Goal: Task Accomplishment & Management: Manage account settings

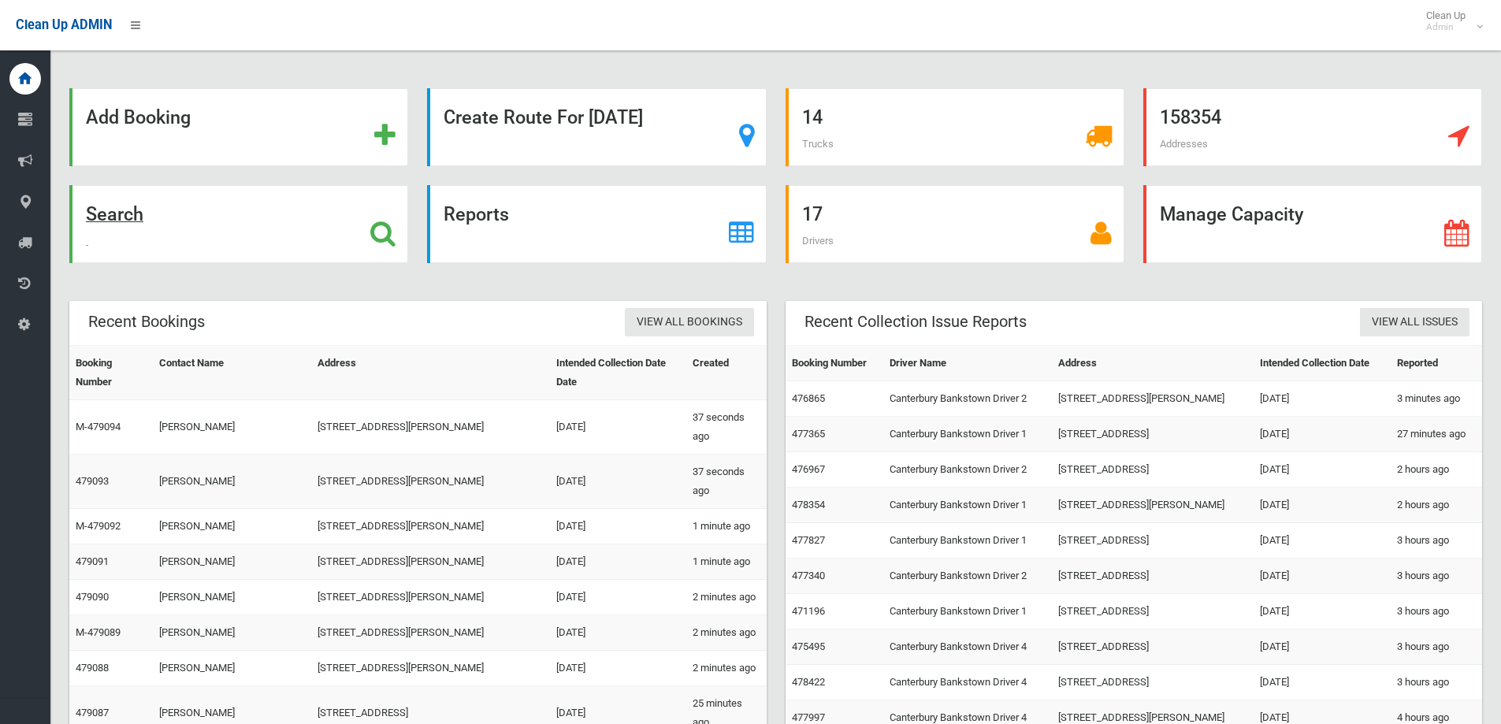
click at [309, 230] on div "Search" at bounding box center [238, 224] width 339 height 78
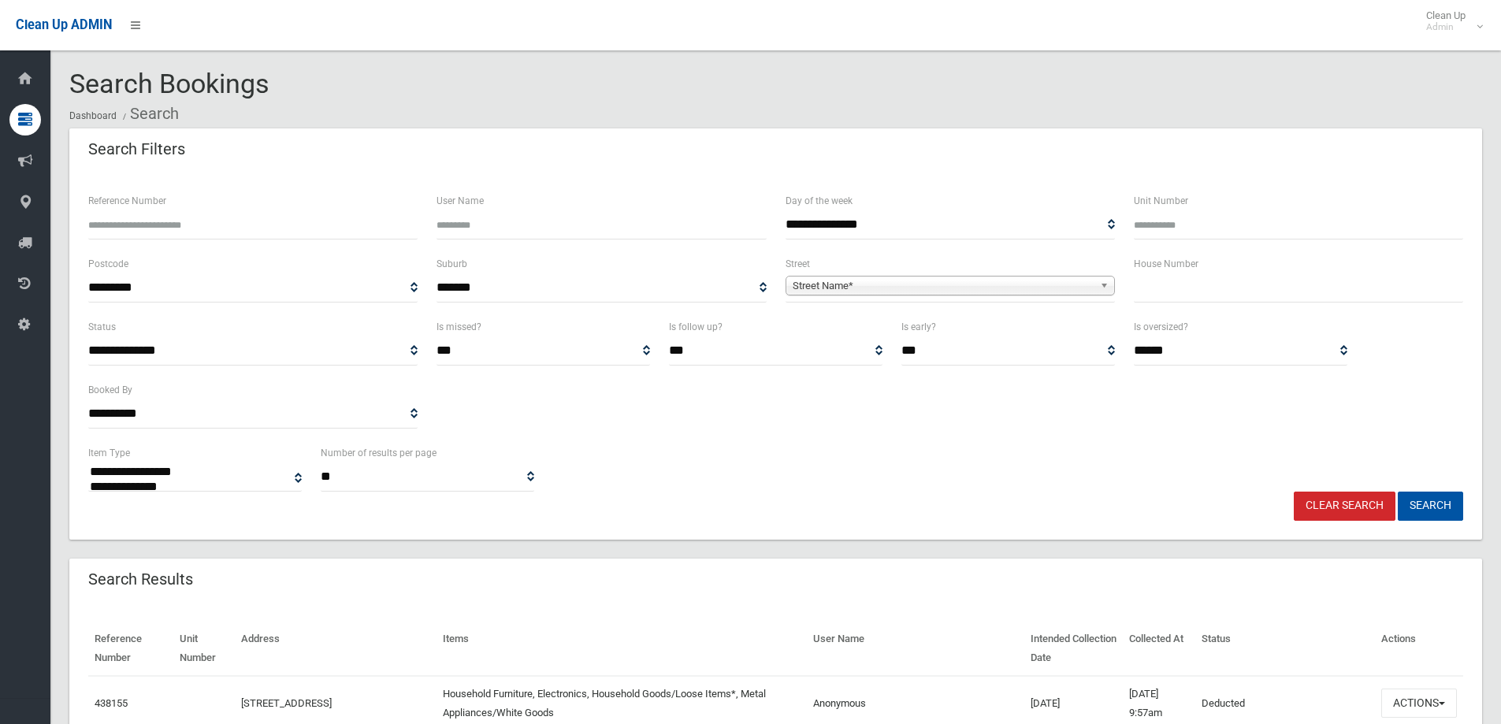
select select
click at [1176, 284] on input "text" at bounding box center [1298, 287] width 329 height 29
type input "**"
click at [1022, 284] on span "Street Name*" at bounding box center [943, 286] width 301 height 19
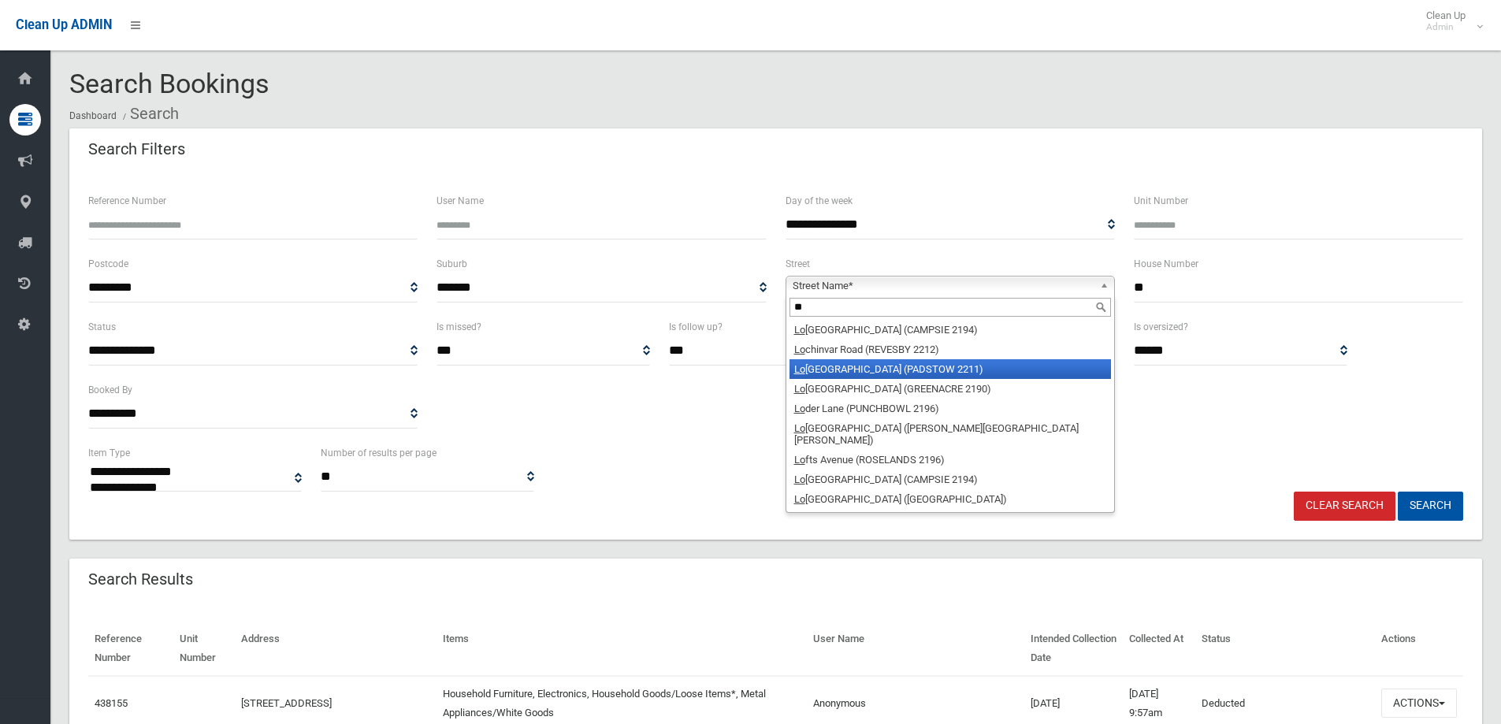
type input "**"
click at [910, 371] on li "Lo ck Avenue (PADSTOW 2211)" at bounding box center [949, 369] width 321 height 20
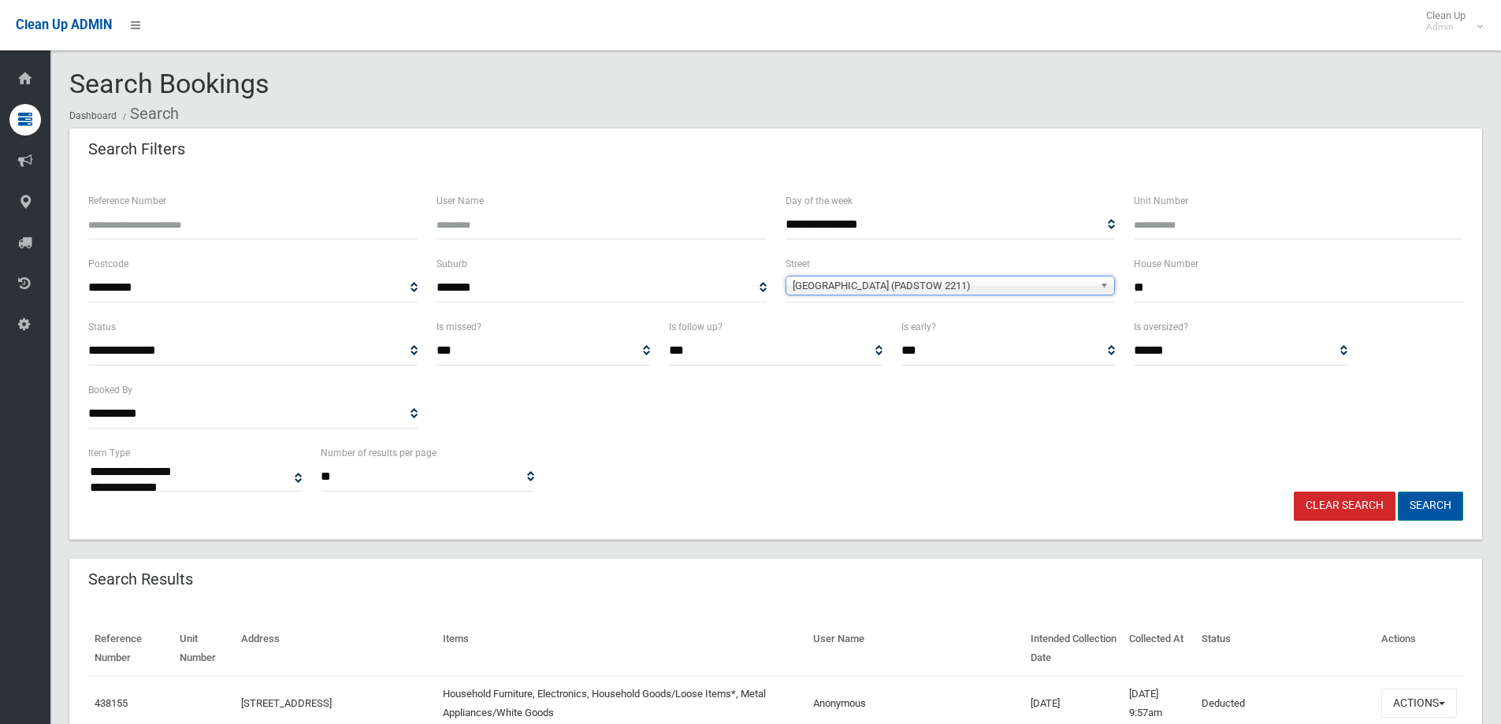
click at [1443, 512] on button "Search" at bounding box center [1430, 506] width 65 height 29
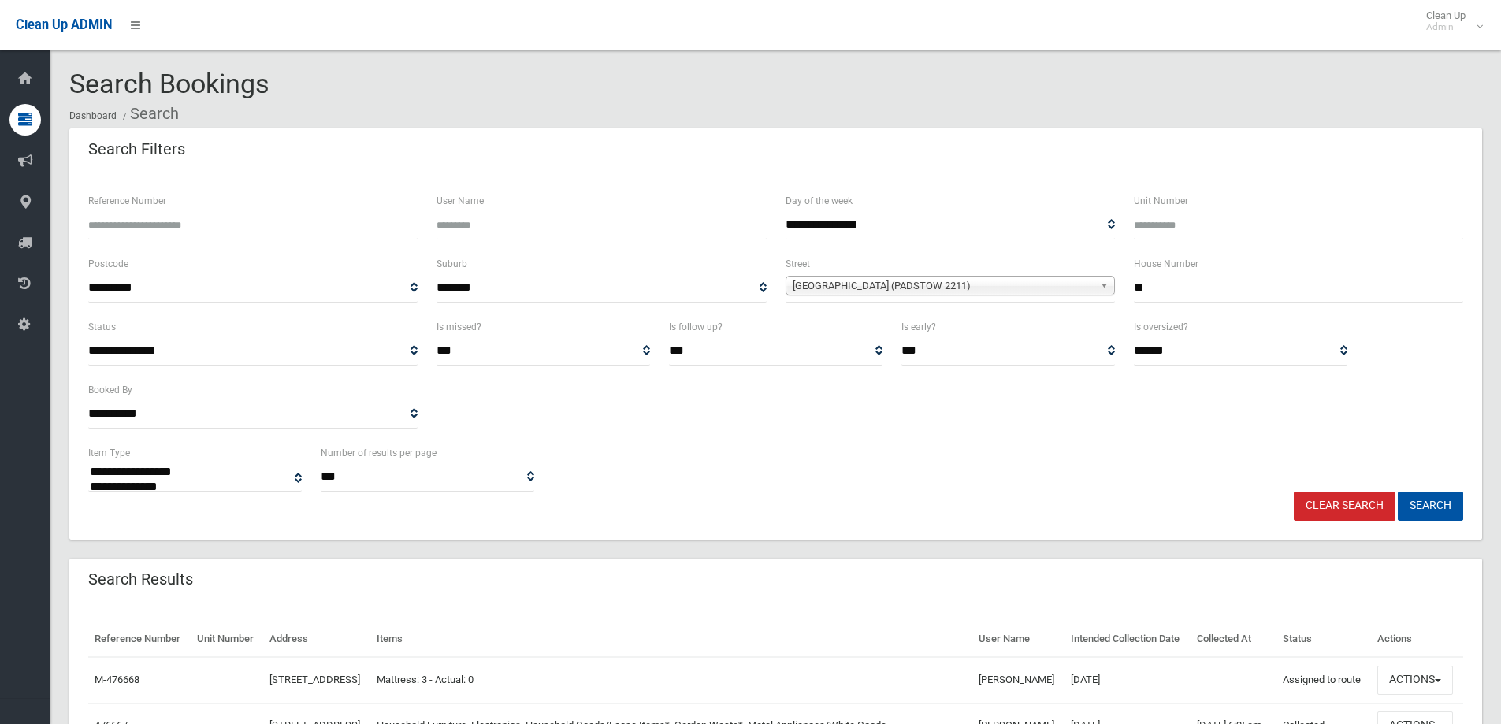
select select
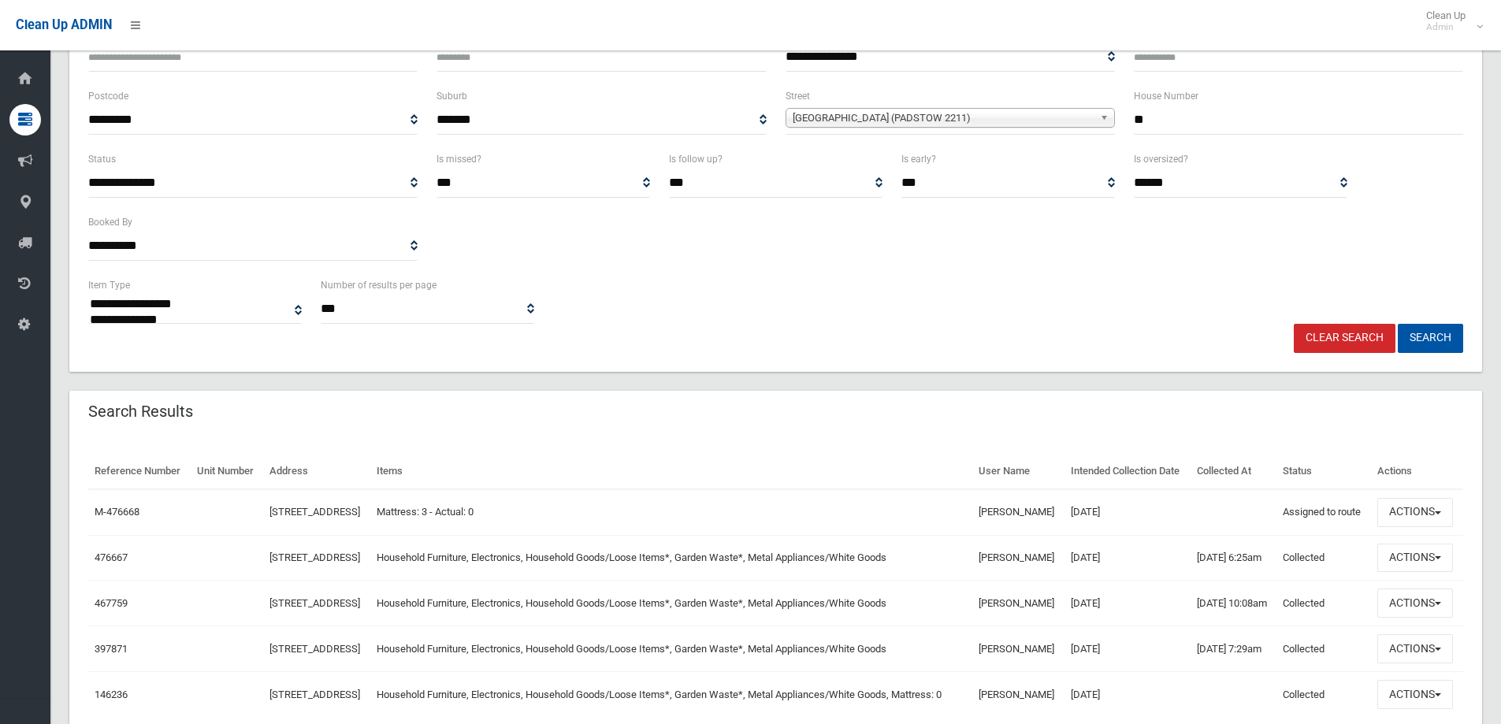
scroll to position [299, 0]
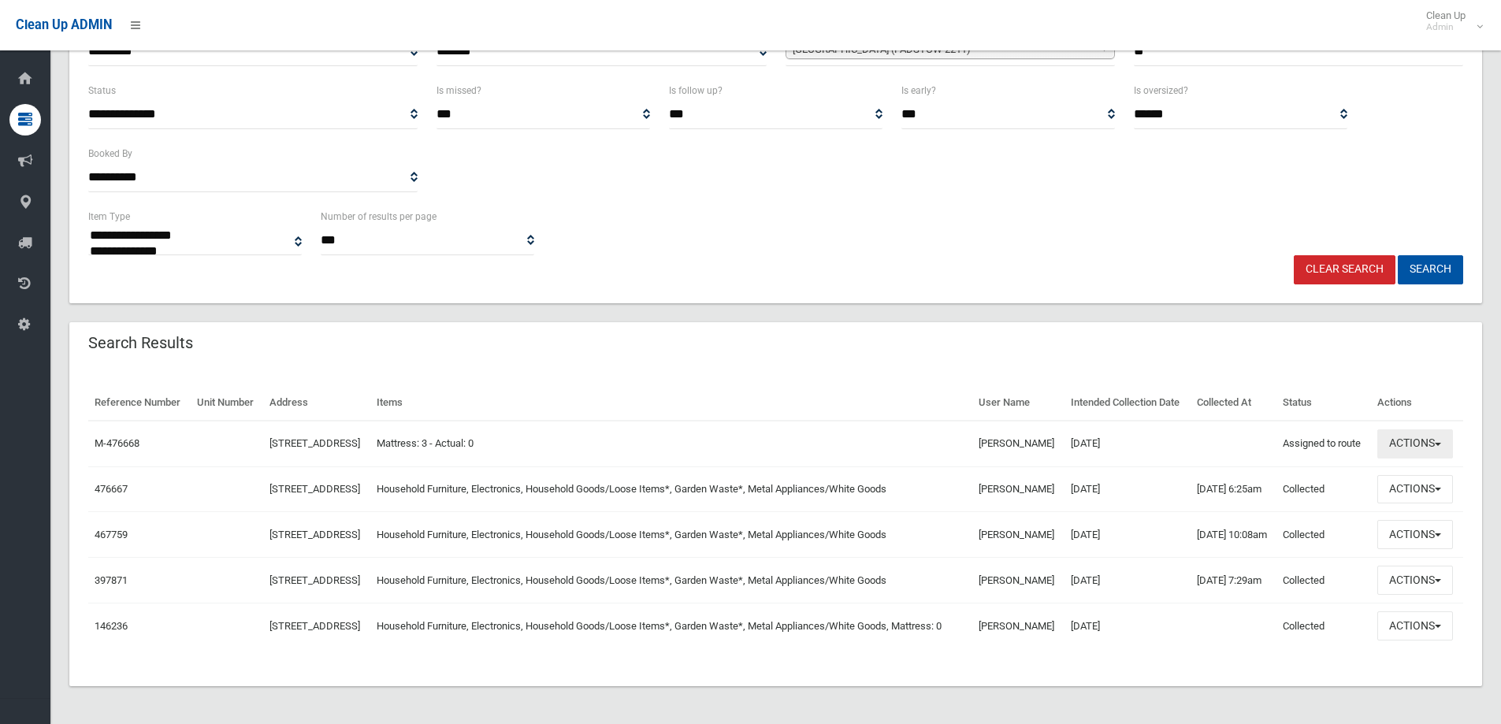
click at [1405, 429] on button "Actions" at bounding box center [1415, 443] width 76 height 29
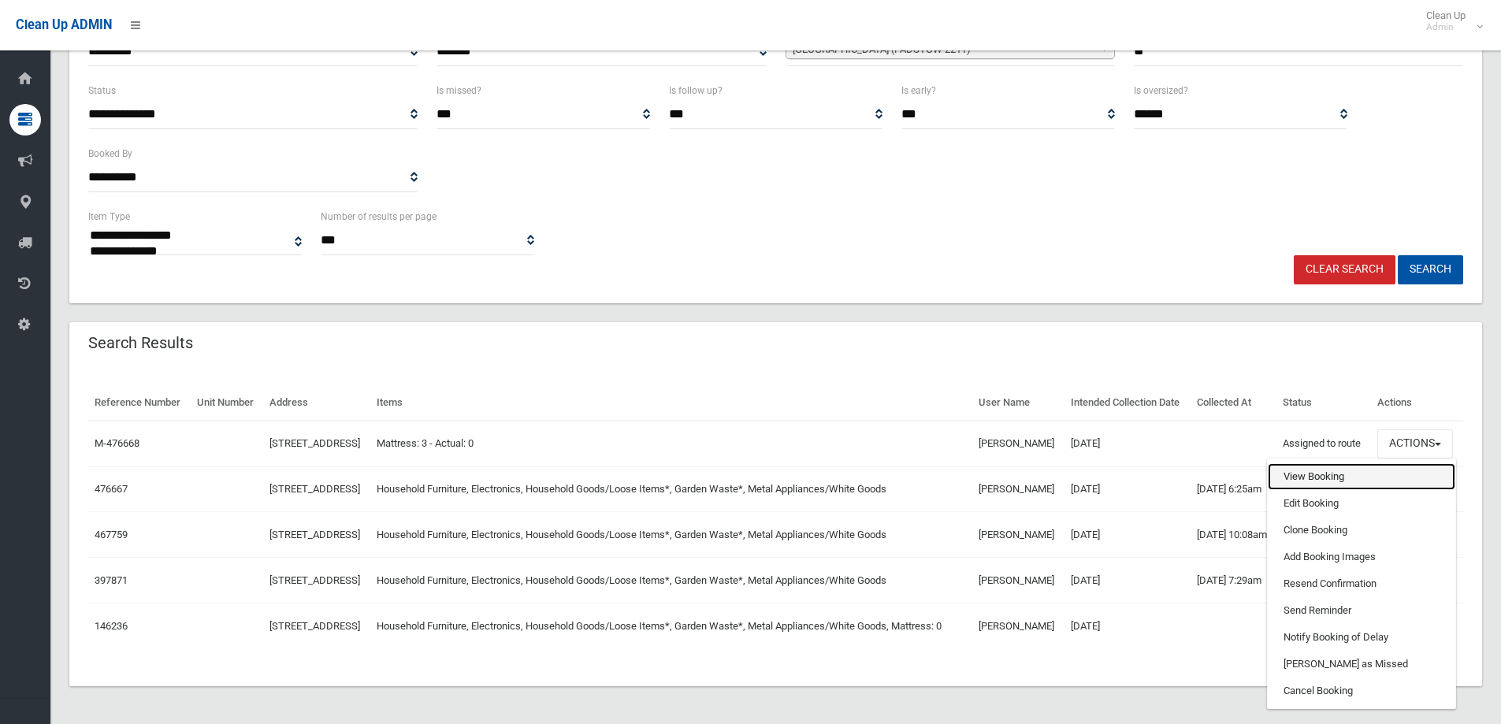
click at [1375, 463] on link "View Booking" at bounding box center [1362, 476] width 188 height 27
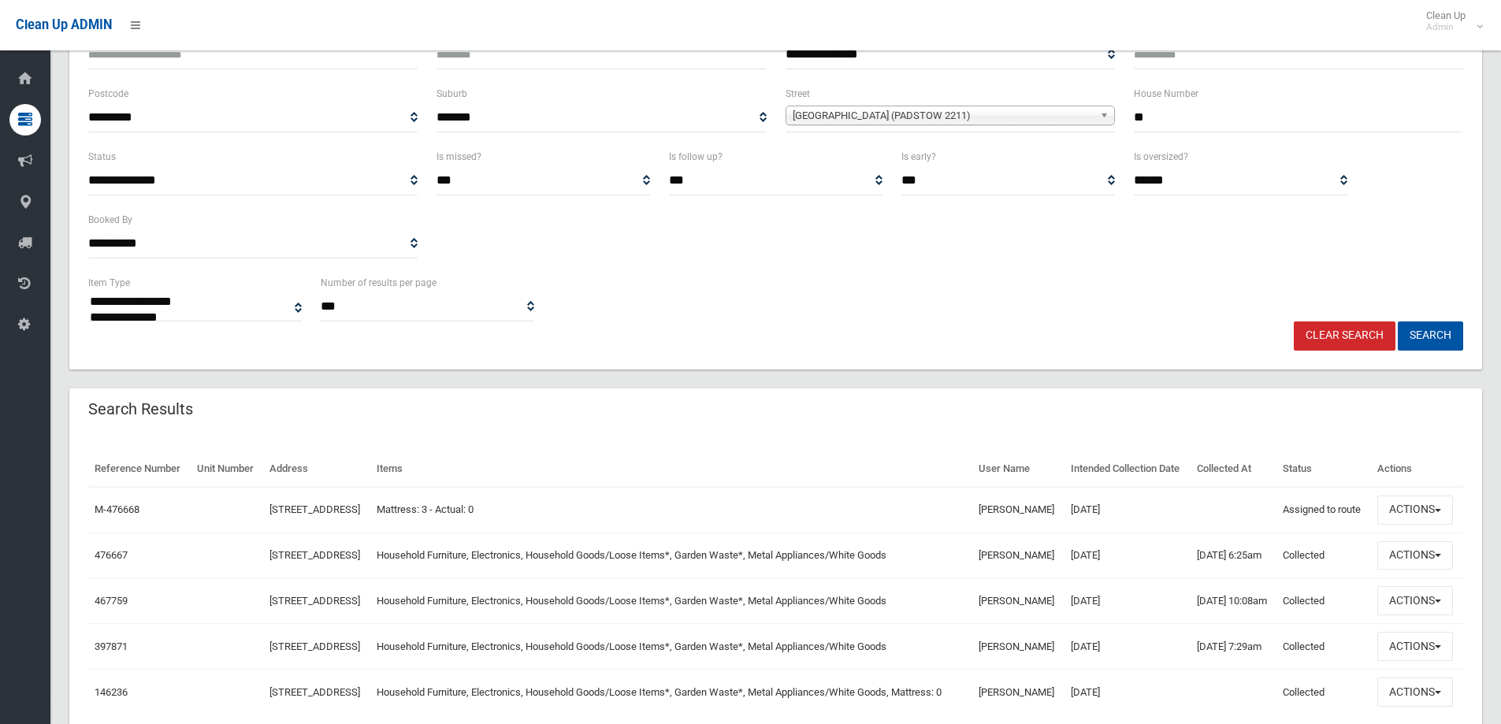
scroll to position [0, 0]
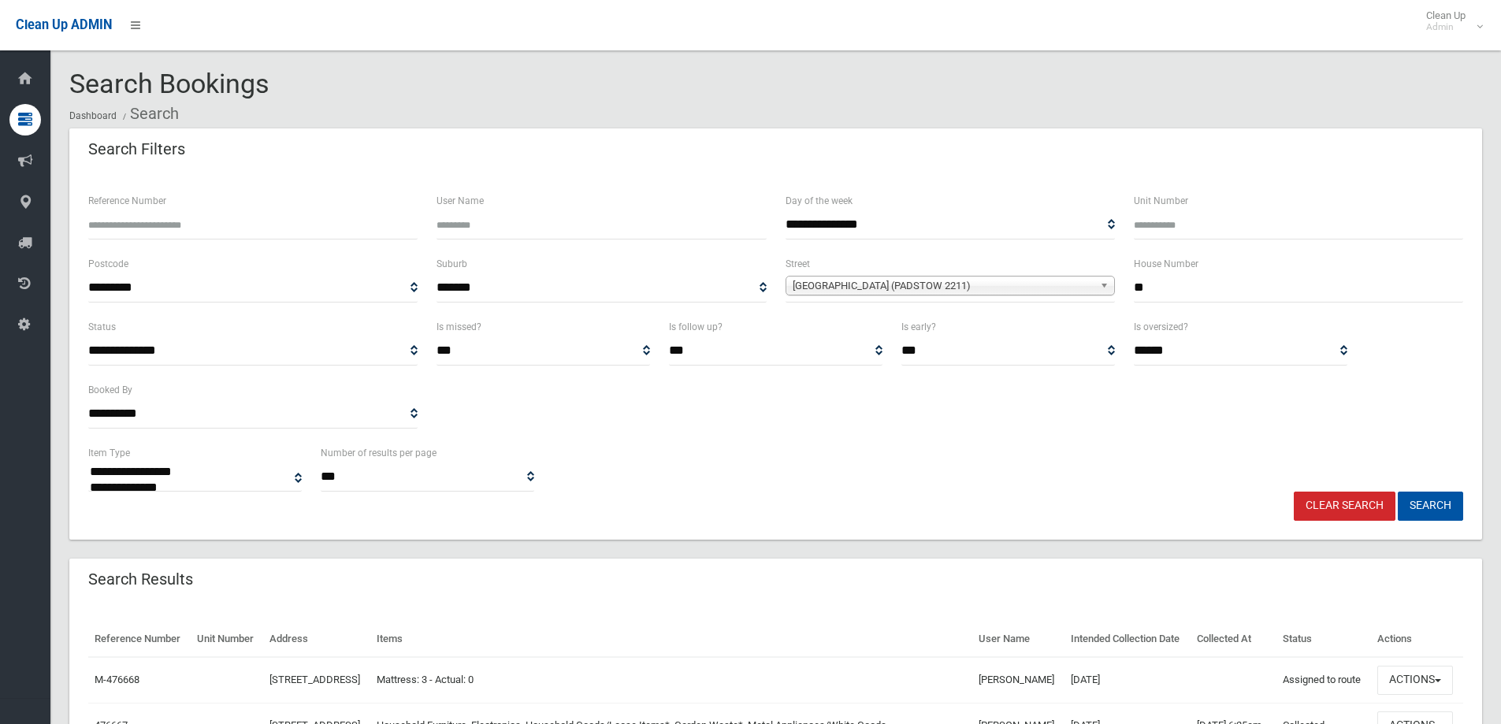
drag, startPoint x: 1189, startPoint y: 286, endPoint x: 985, endPoint y: 295, distance: 204.2
click at [985, 294] on div "**********" at bounding box center [776, 285] width 1394 height 63
type input "*"
click at [986, 290] on span "[GEOGRAPHIC_DATA] (PADSTOW 2211)" at bounding box center [943, 286] width 301 height 19
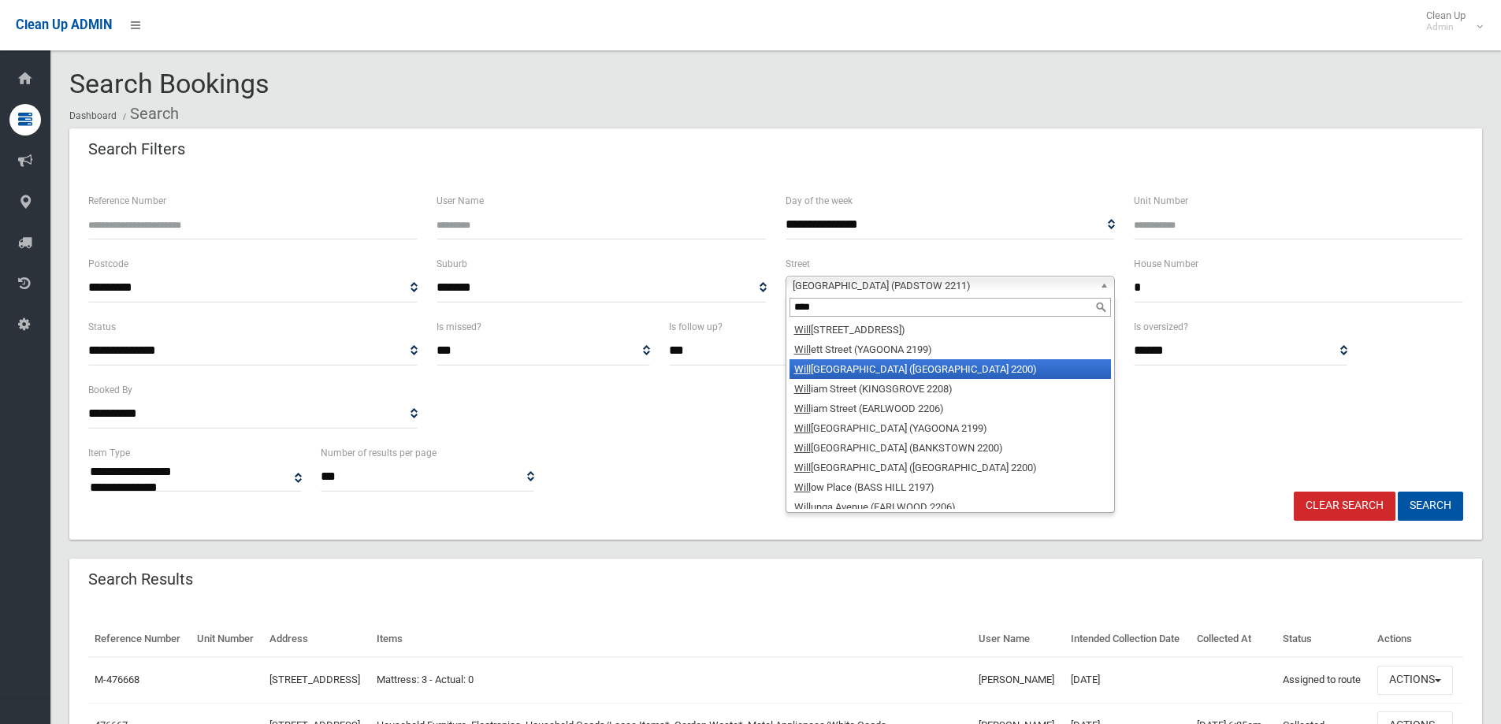
scroll to position [8, 0]
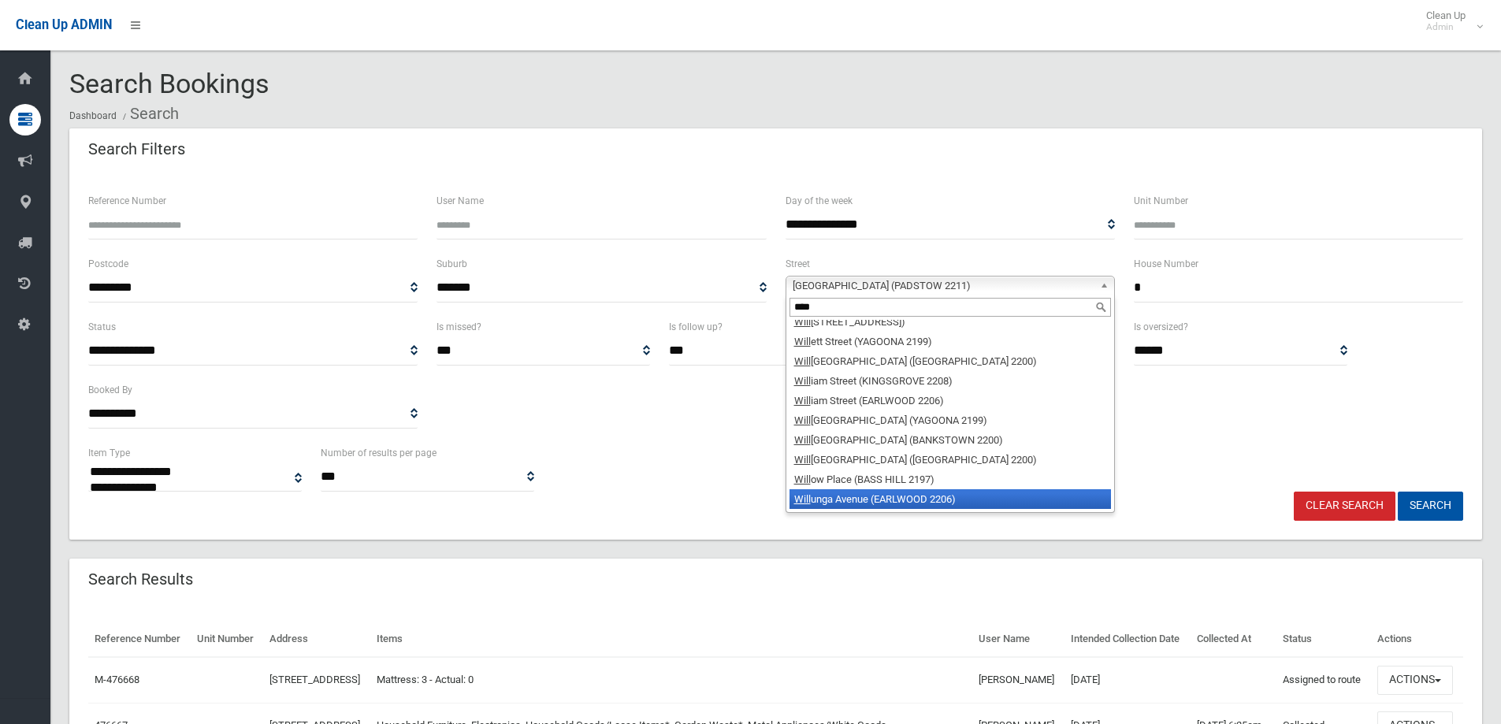
type input "****"
click at [853, 499] on li "Will unga Avenue (EARLWOOD 2206)" at bounding box center [949, 499] width 321 height 20
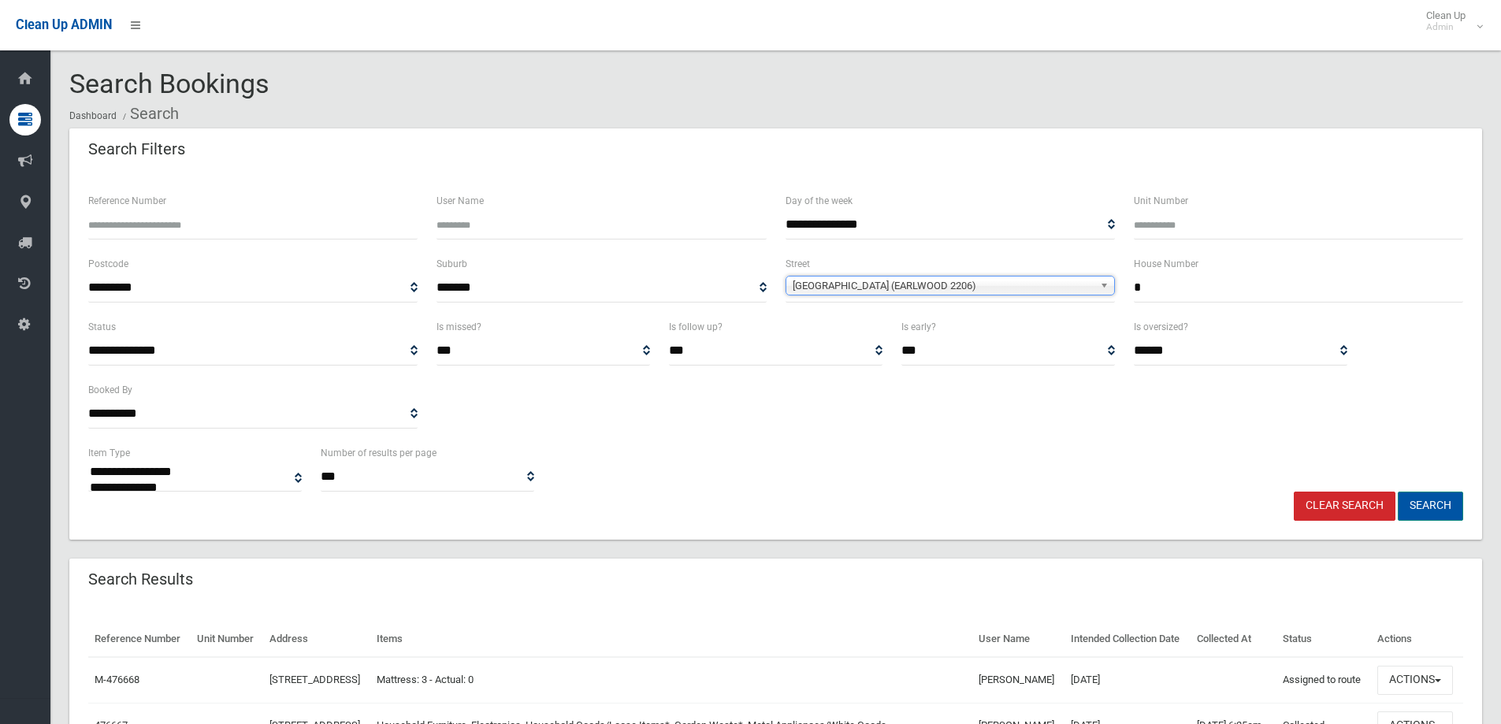
click at [1439, 507] on button "Search" at bounding box center [1430, 506] width 65 height 29
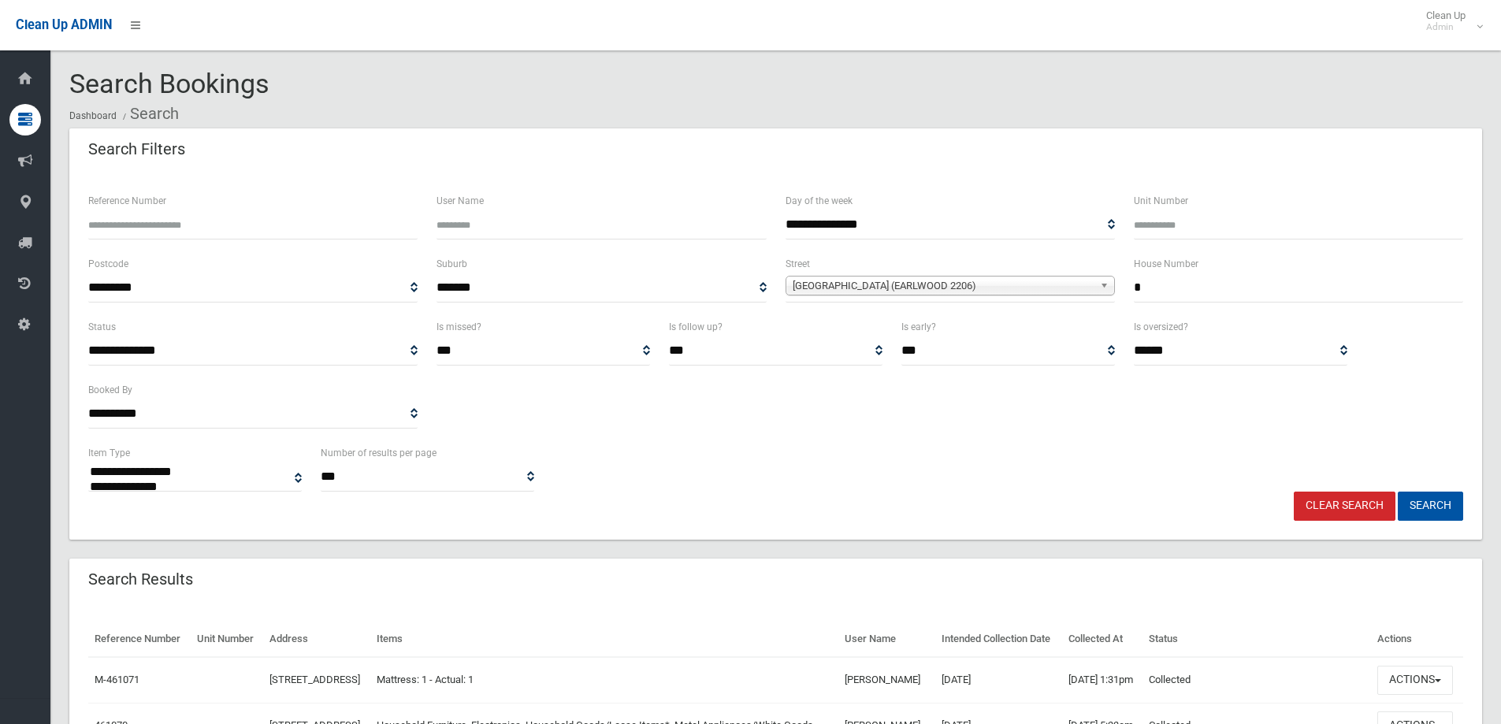
select select
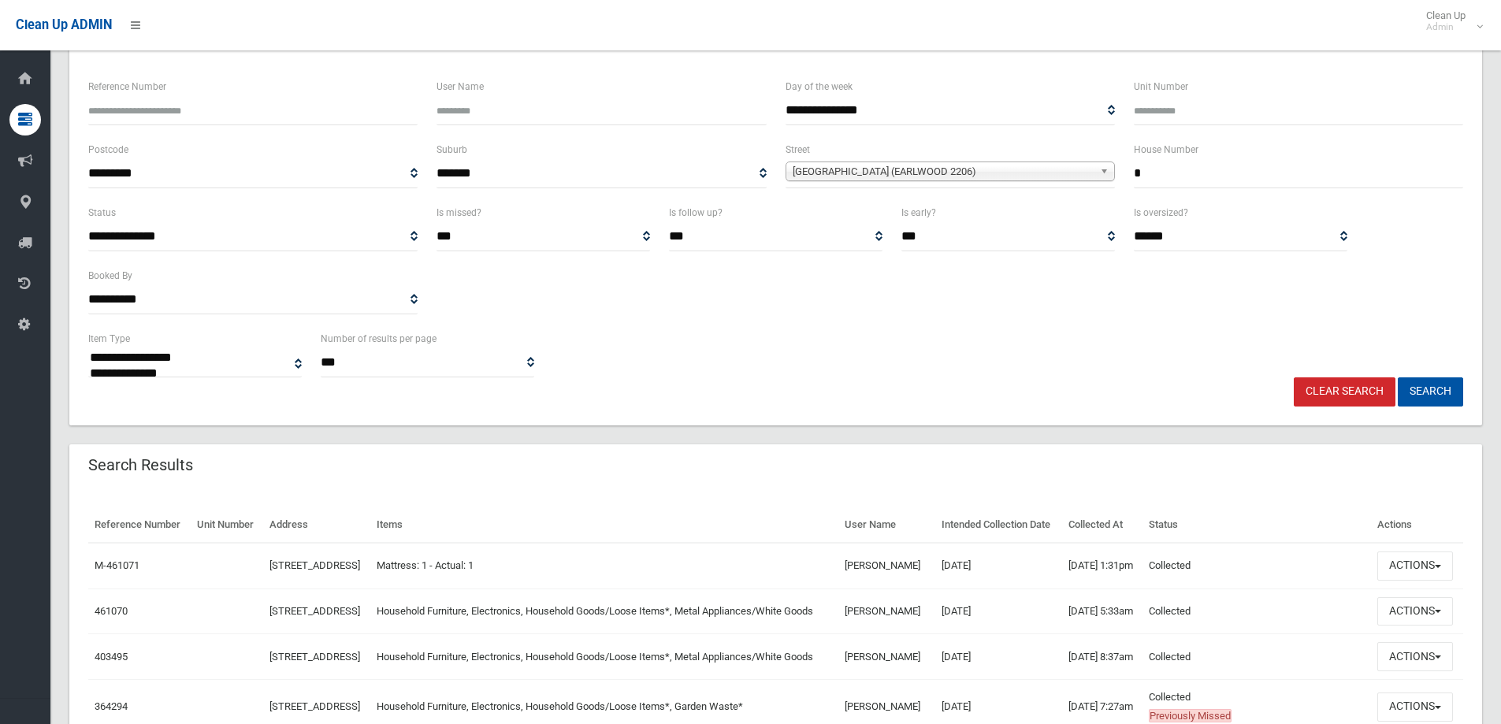
scroll to position [236, 0]
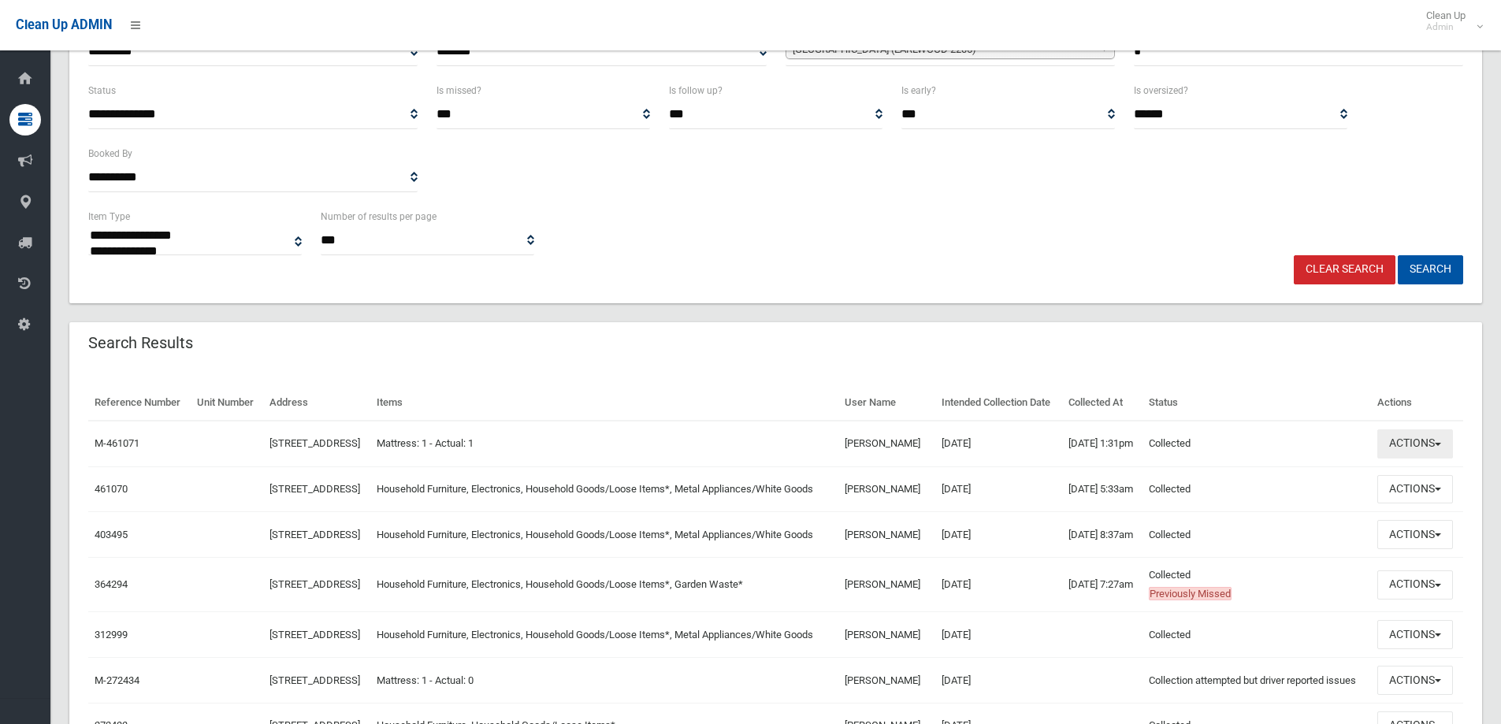
click at [1405, 459] on button "Actions" at bounding box center [1415, 443] width 76 height 29
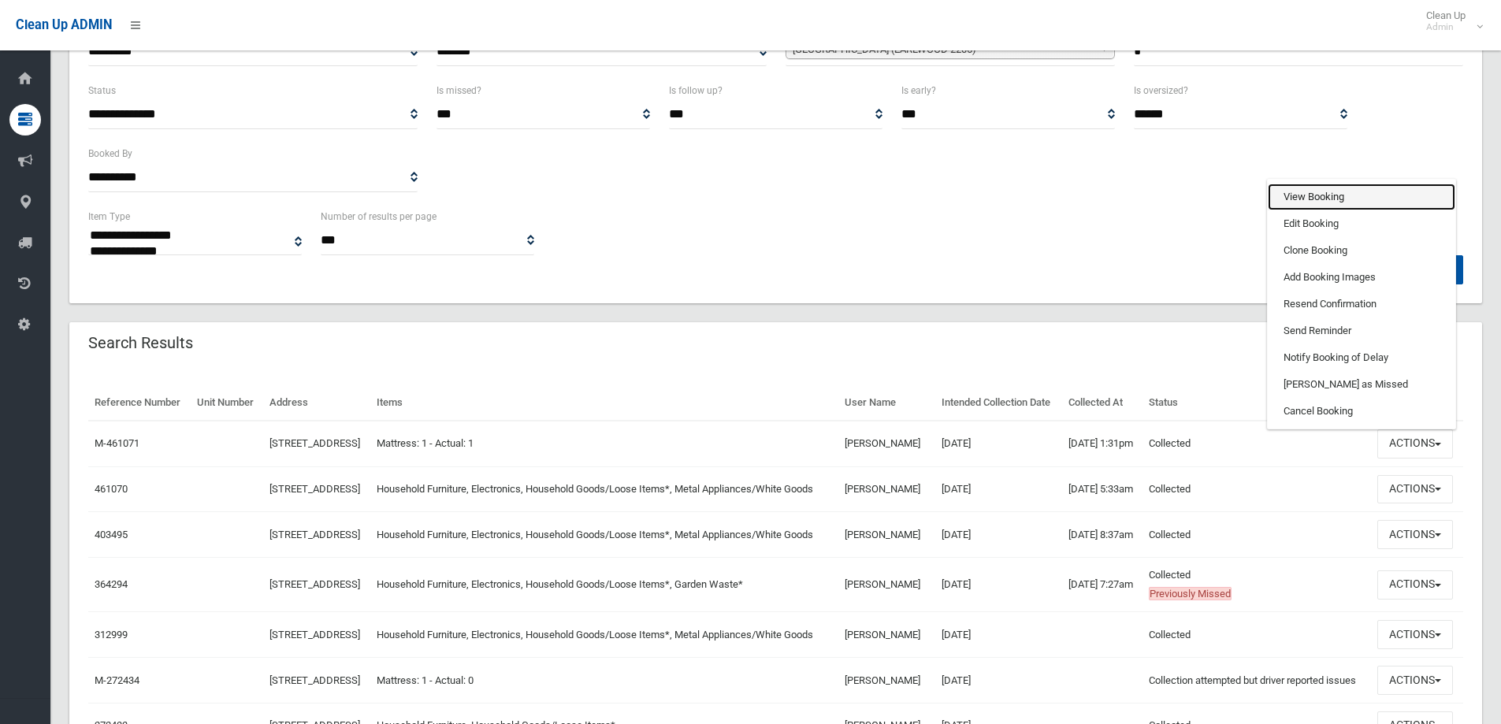
click at [1317, 210] on link "View Booking" at bounding box center [1362, 197] width 188 height 27
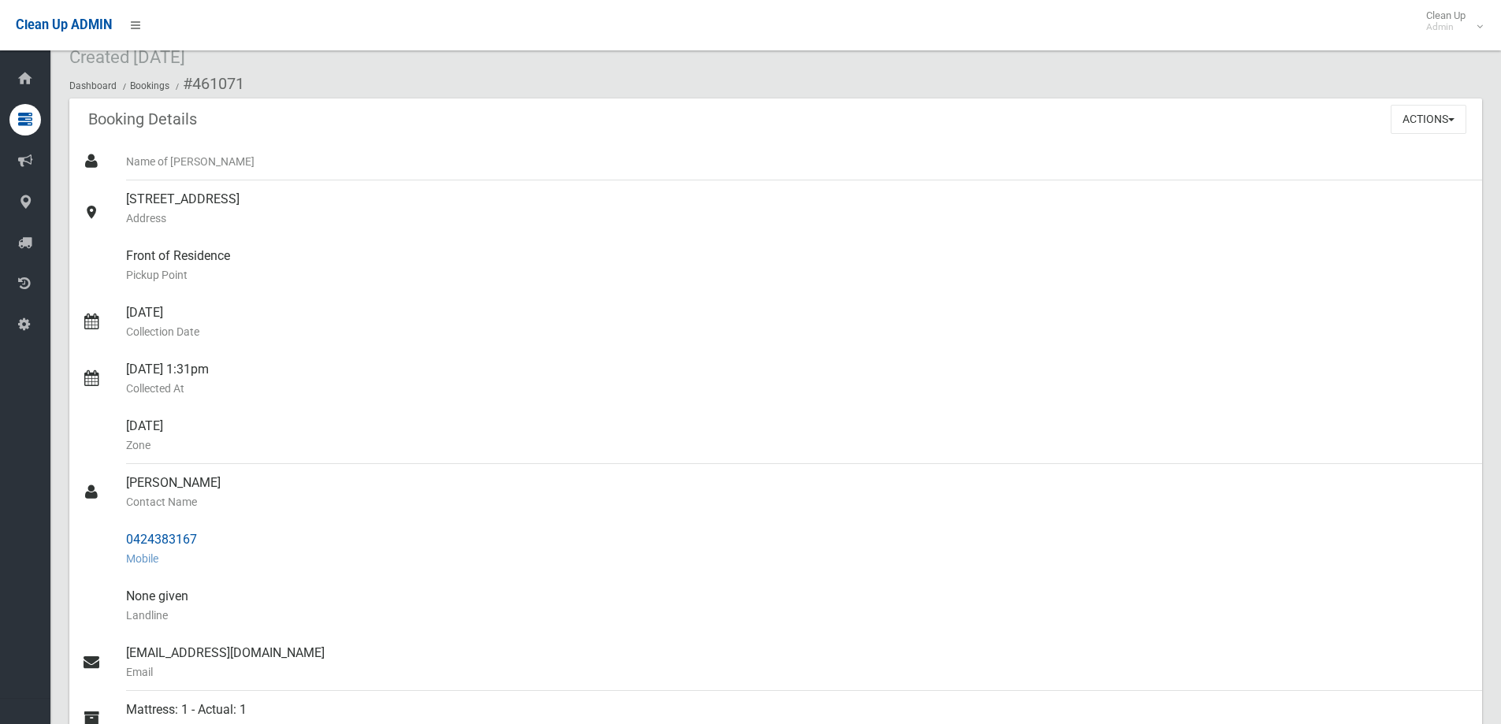
scroll to position [158, 0]
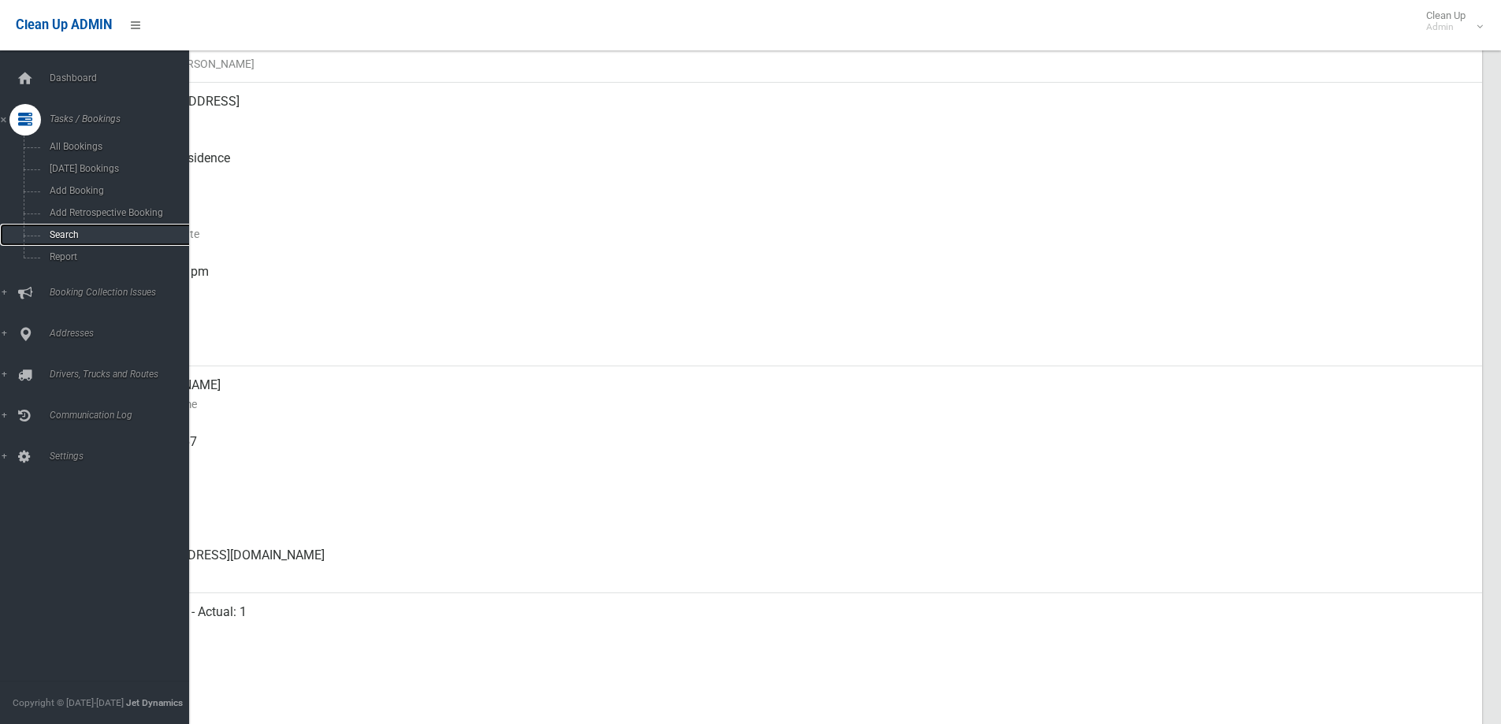
click at [95, 230] on span "Search" at bounding box center [116, 234] width 143 height 11
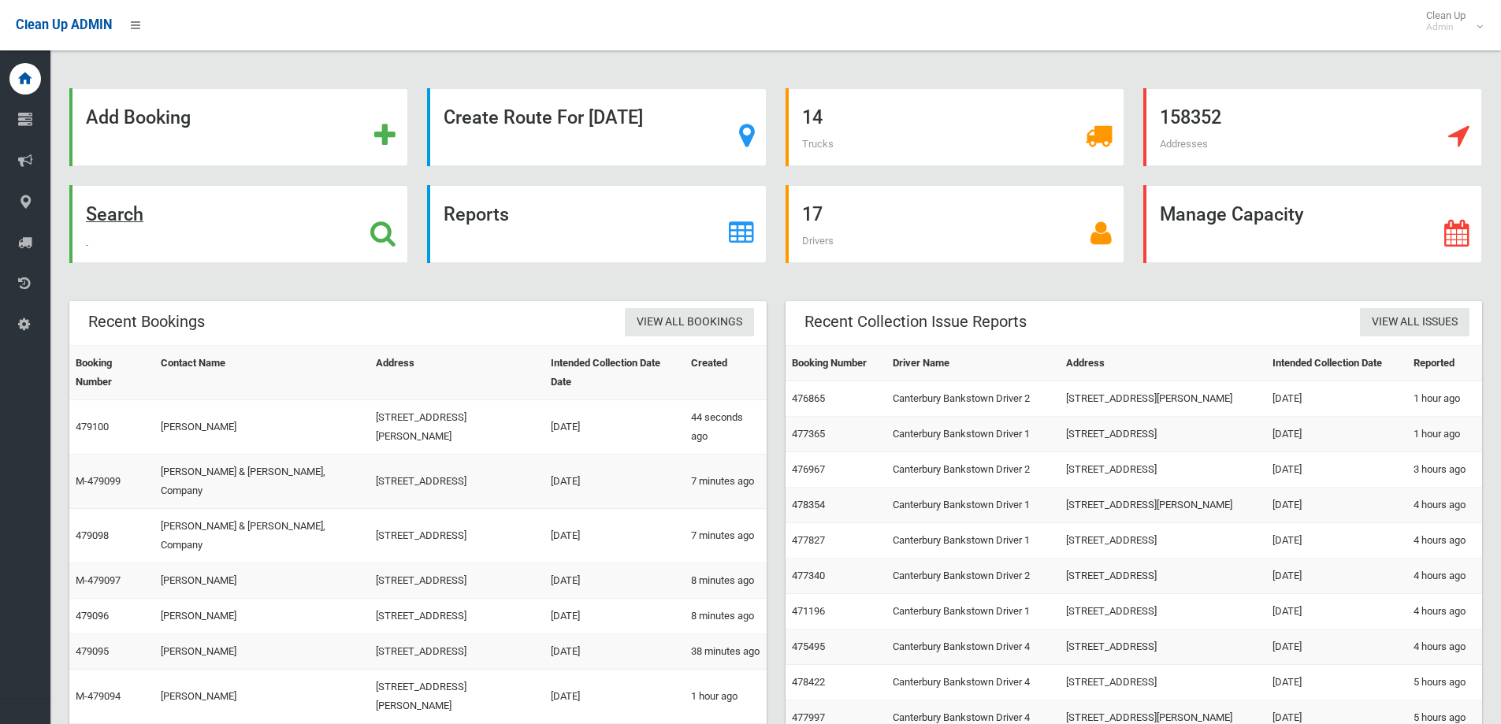
click at [225, 223] on div "Search" at bounding box center [238, 224] width 339 height 78
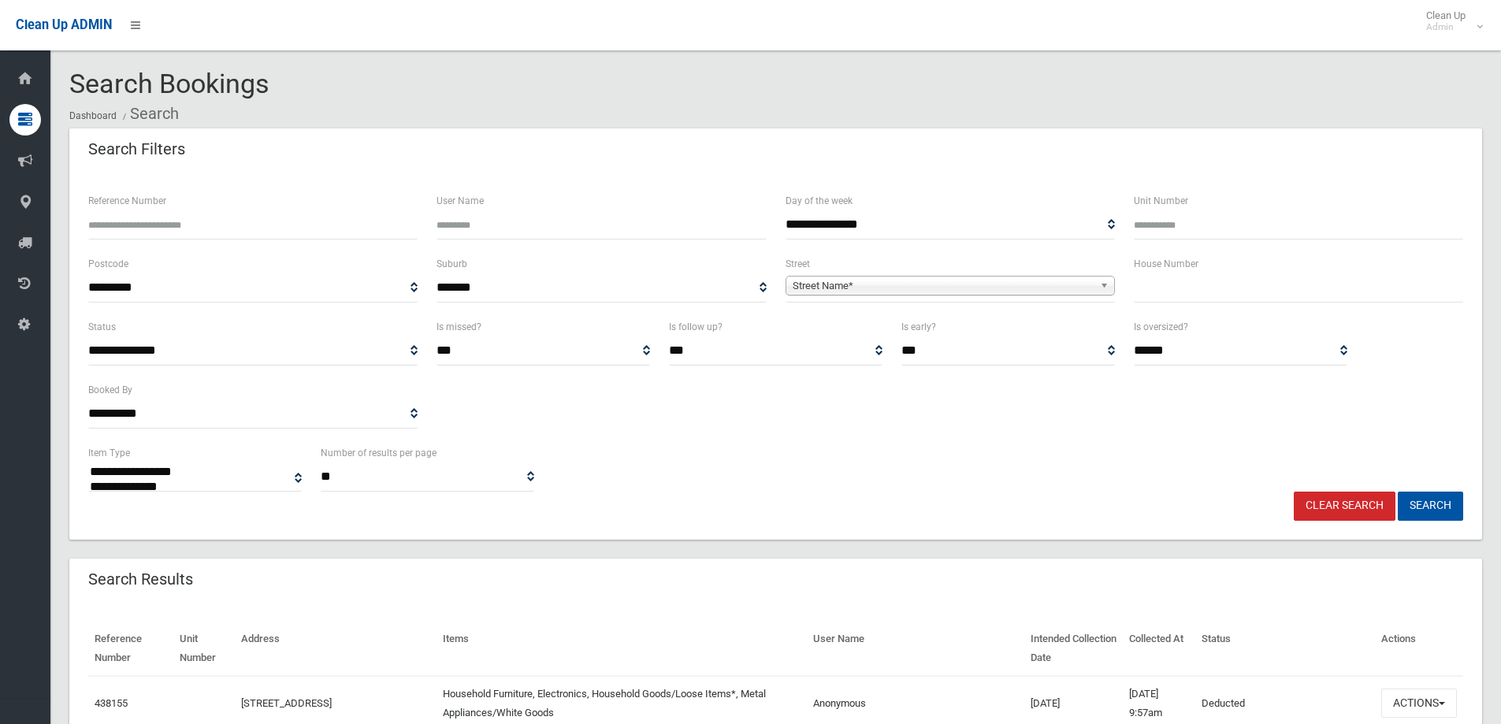
select select
click at [1220, 298] on input "text" at bounding box center [1298, 287] width 329 height 29
type input "**"
click at [1088, 288] on span "Street Name*" at bounding box center [943, 286] width 301 height 19
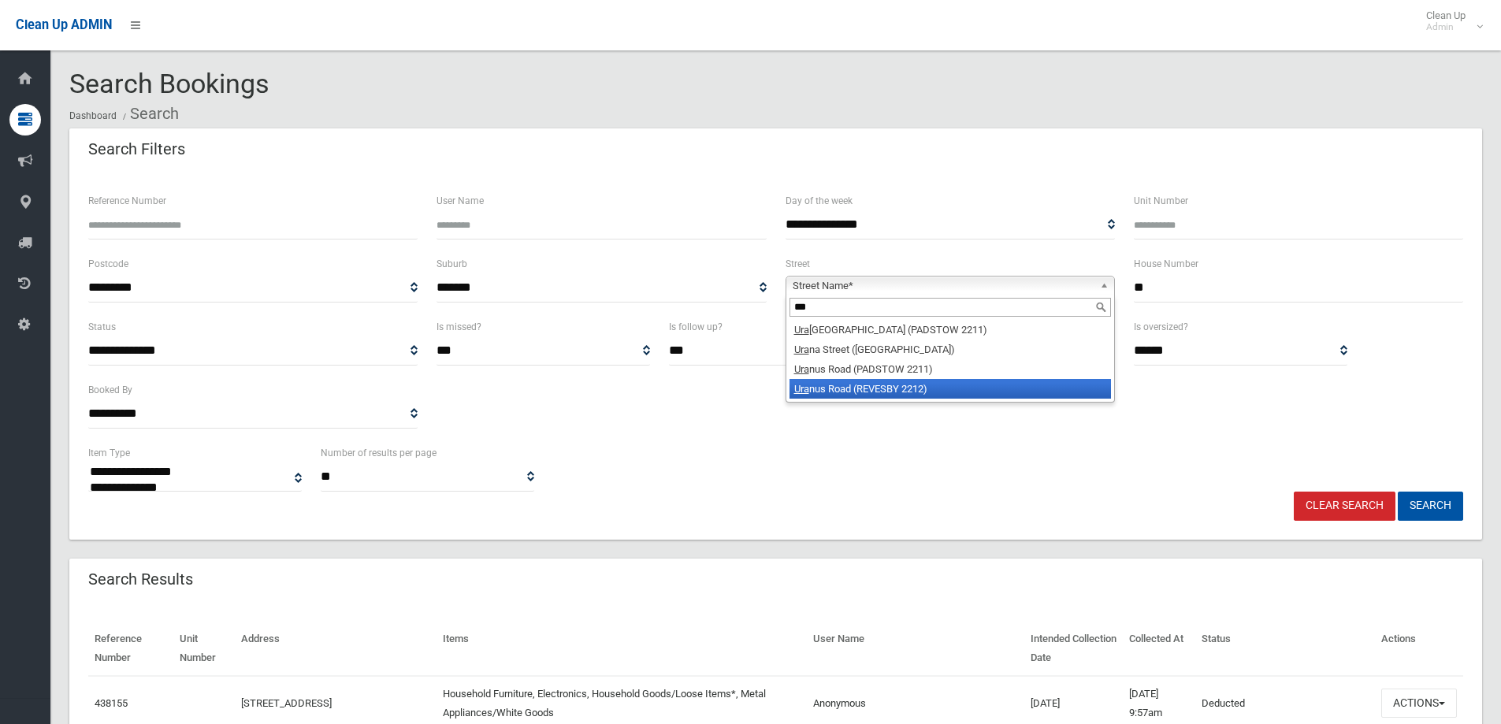
type input "***"
click at [860, 389] on li "Ura nus Road (REVESBY 2212)" at bounding box center [949, 389] width 321 height 20
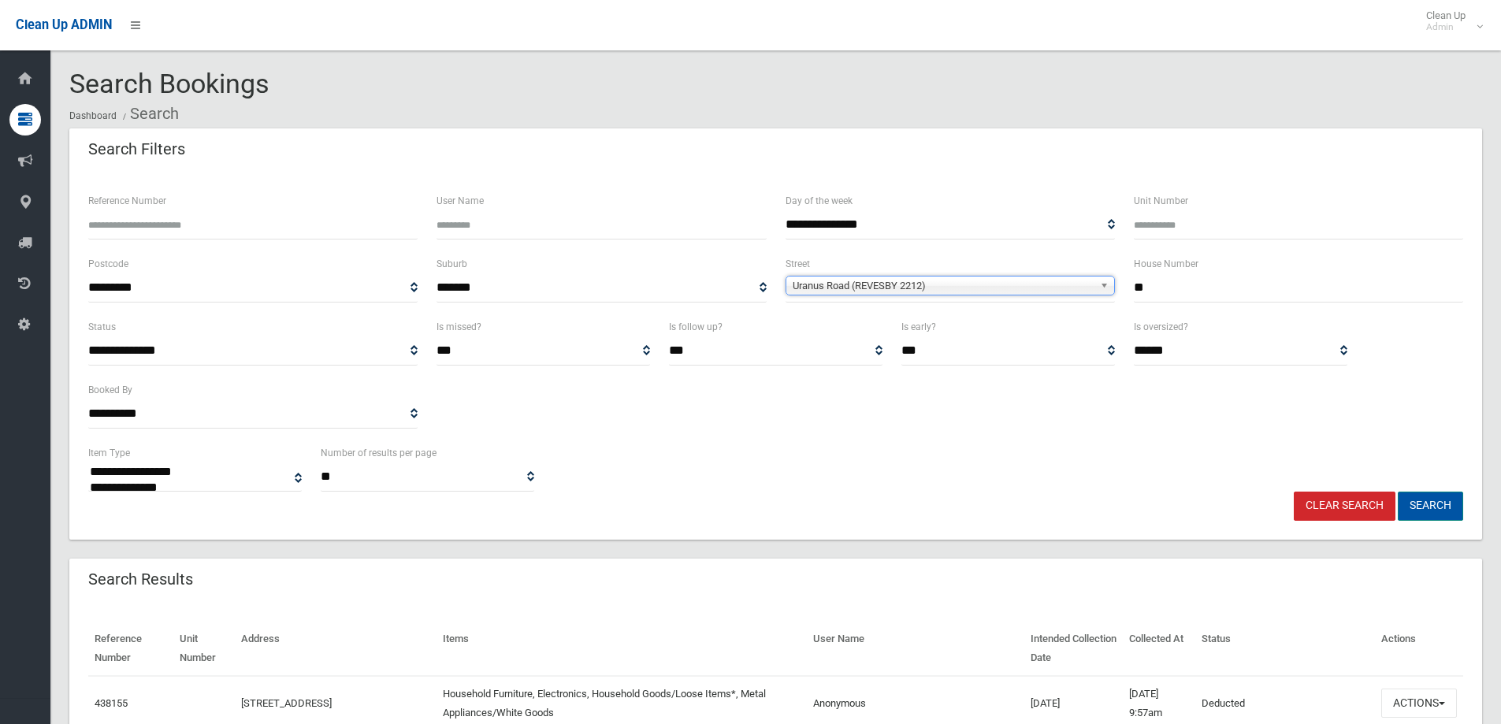
click at [1453, 513] on button "Search" at bounding box center [1430, 506] width 65 height 29
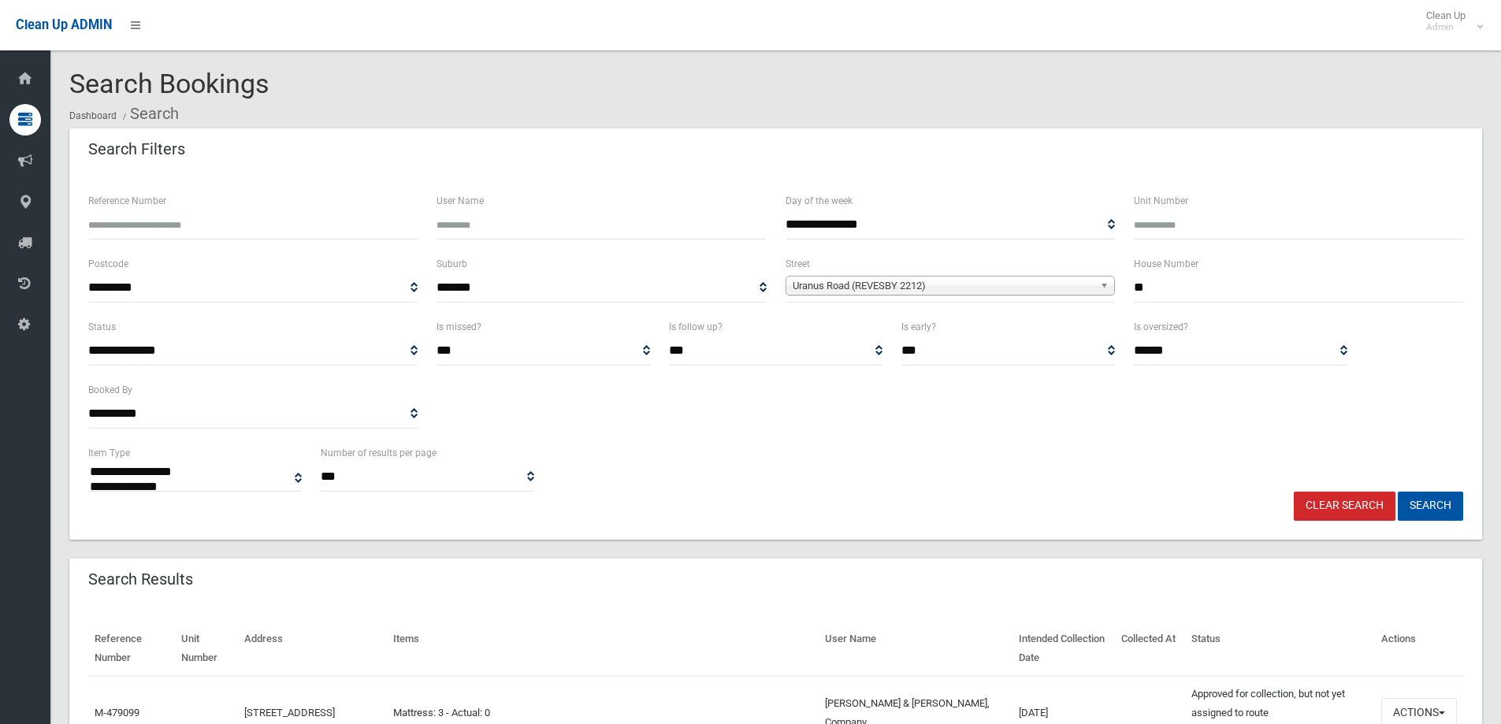
select select
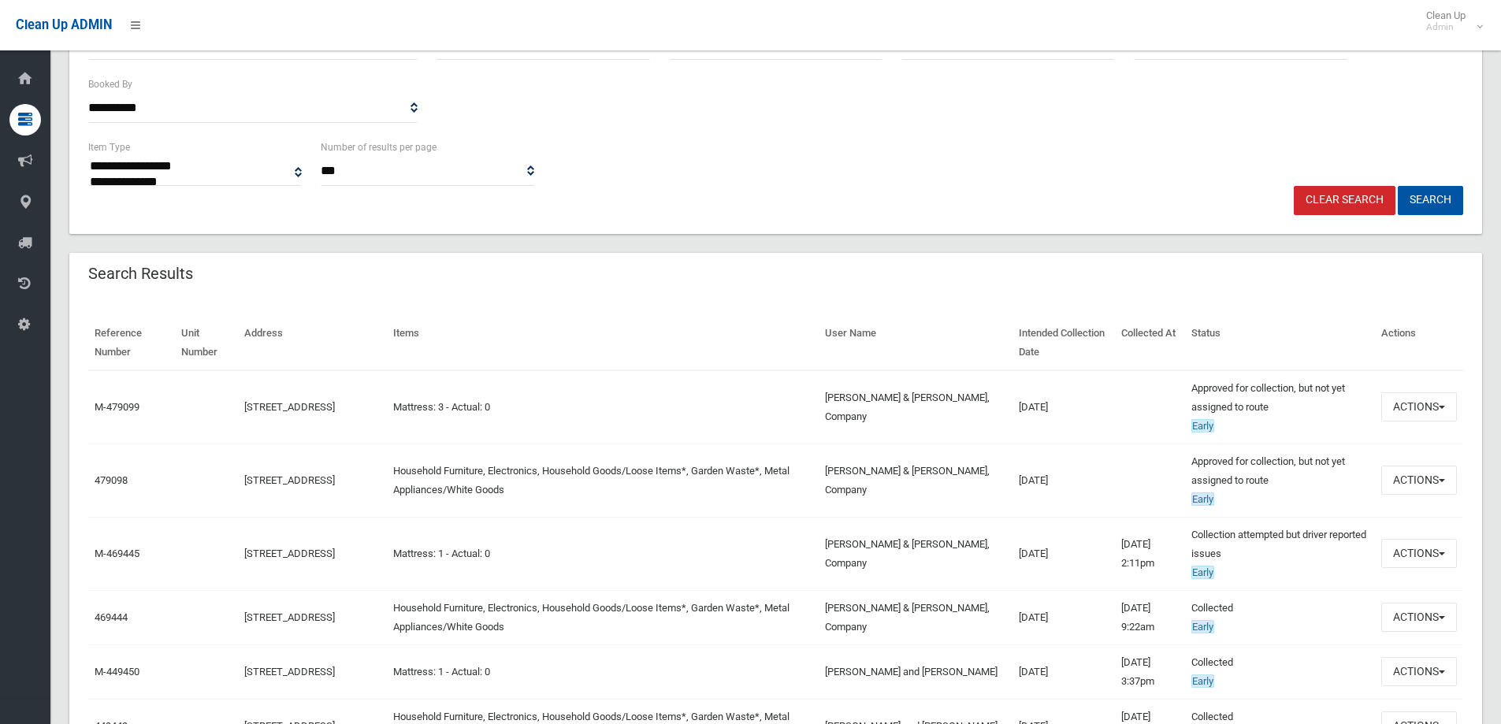
scroll to position [315, 0]
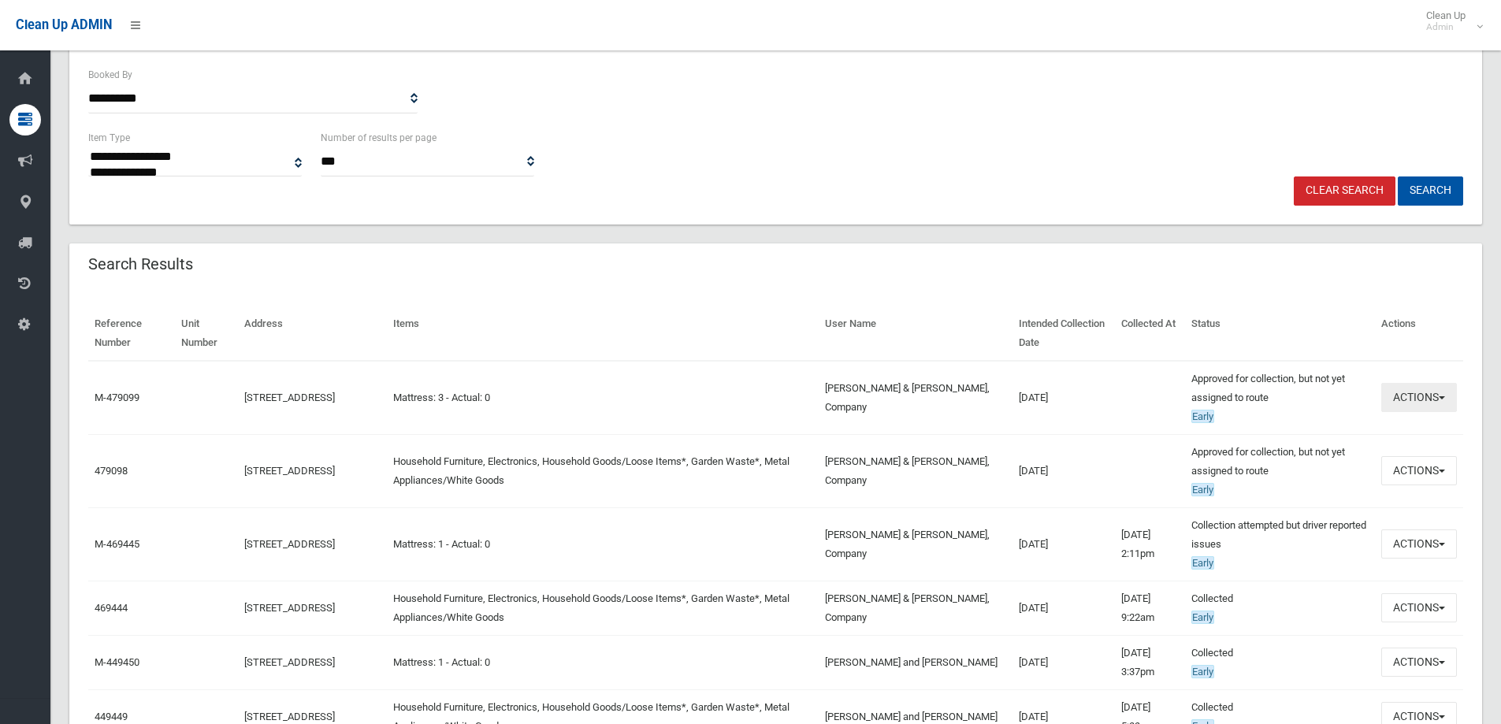
click at [1404, 392] on button "Actions" at bounding box center [1419, 397] width 76 height 29
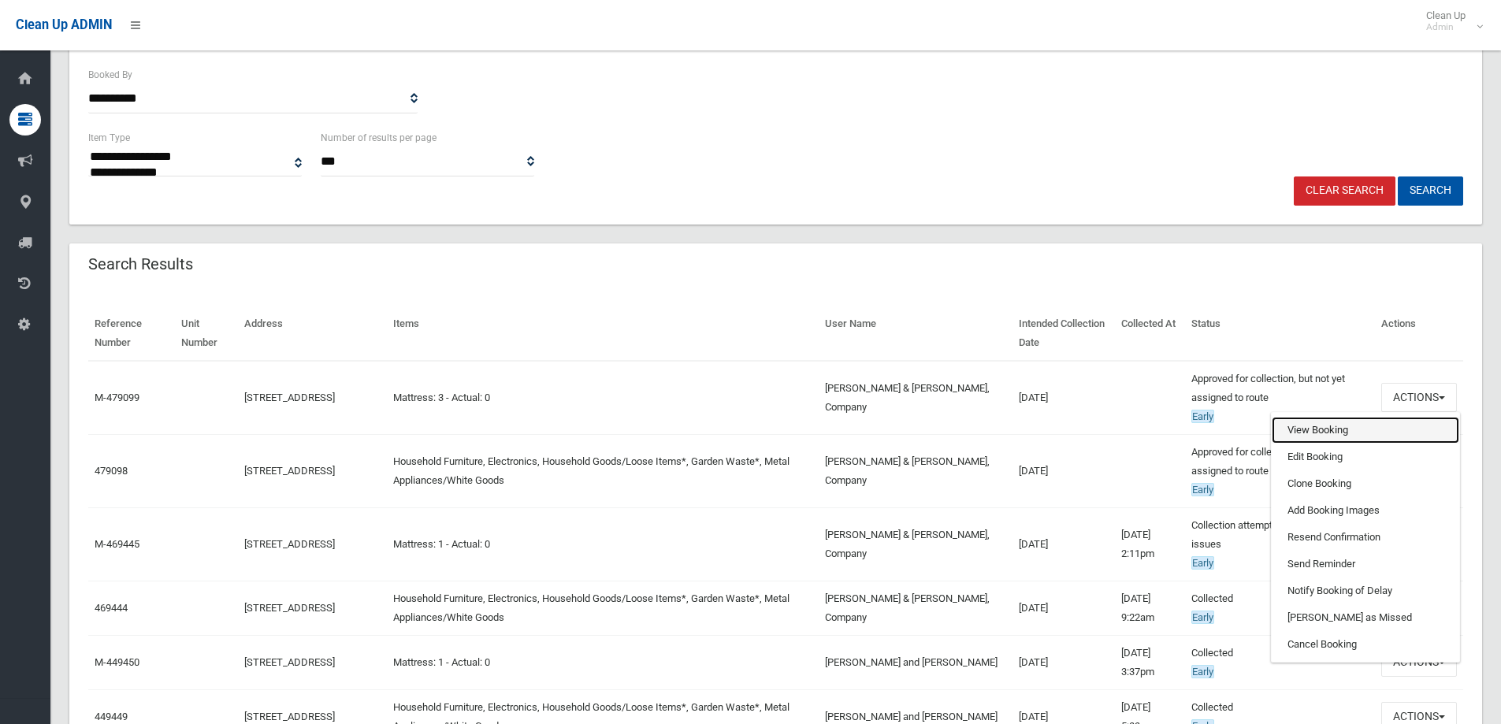
click at [1343, 433] on link "View Booking" at bounding box center [1366, 430] width 188 height 27
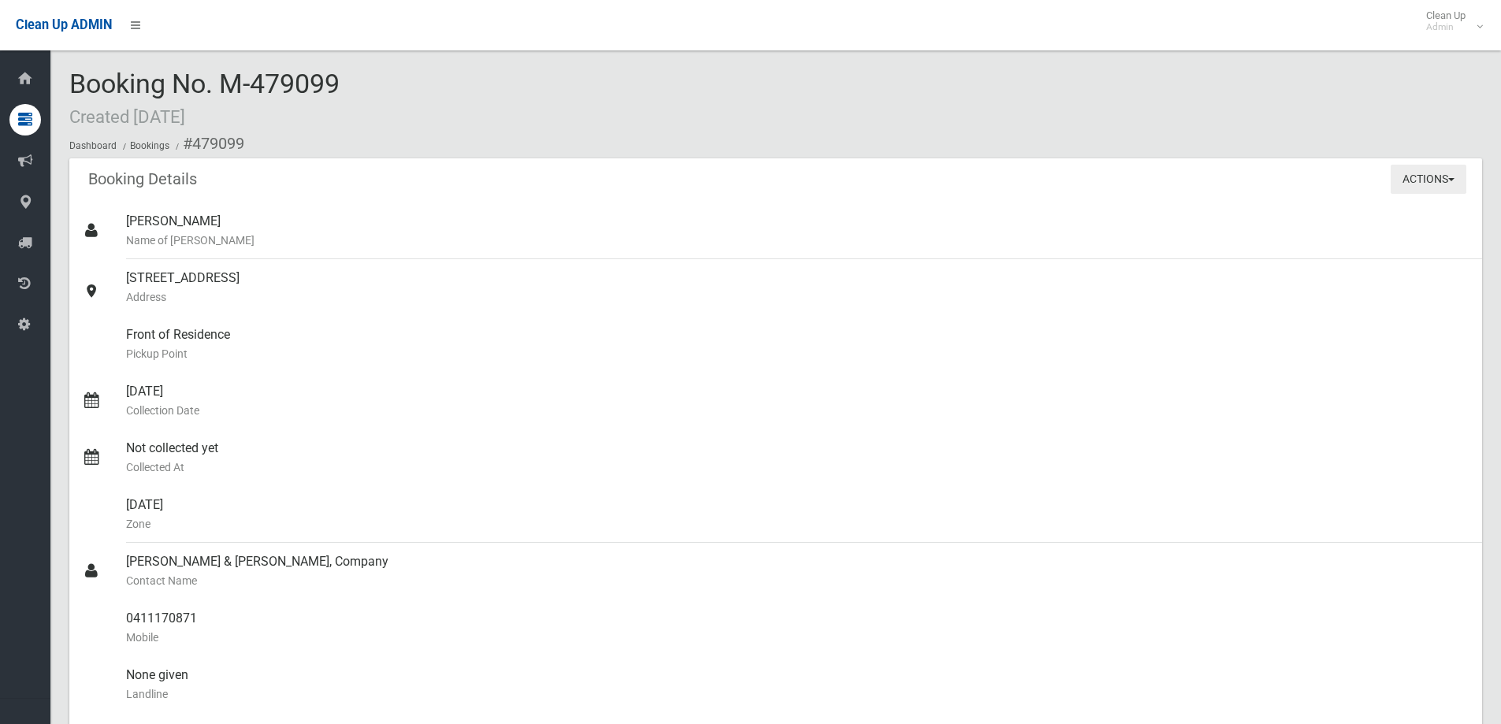
click at [1427, 172] on button "Actions" at bounding box center [1429, 179] width 76 height 29
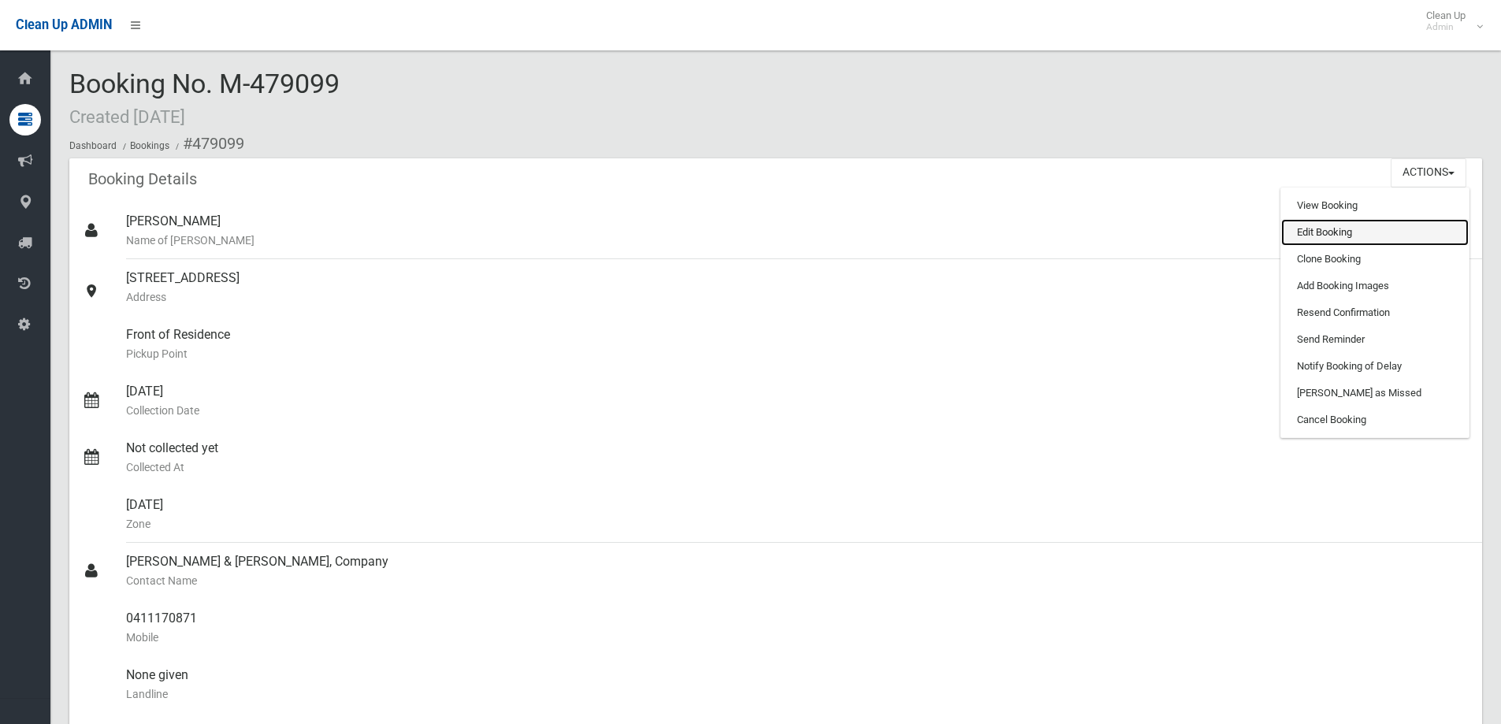
click at [1365, 235] on link "Edit Booking" at bounding box center [1375, 232] width 188 height 27
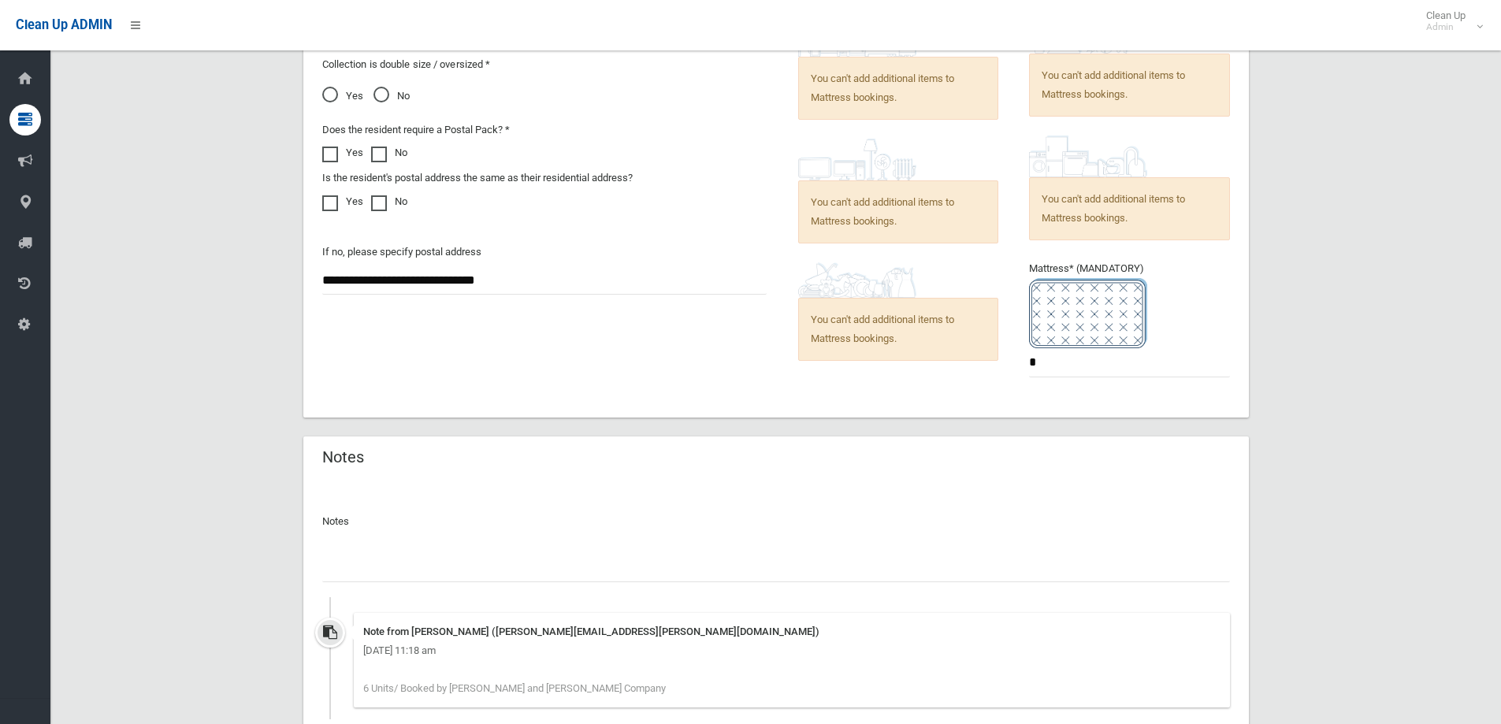
scroll to position [1301, 0]
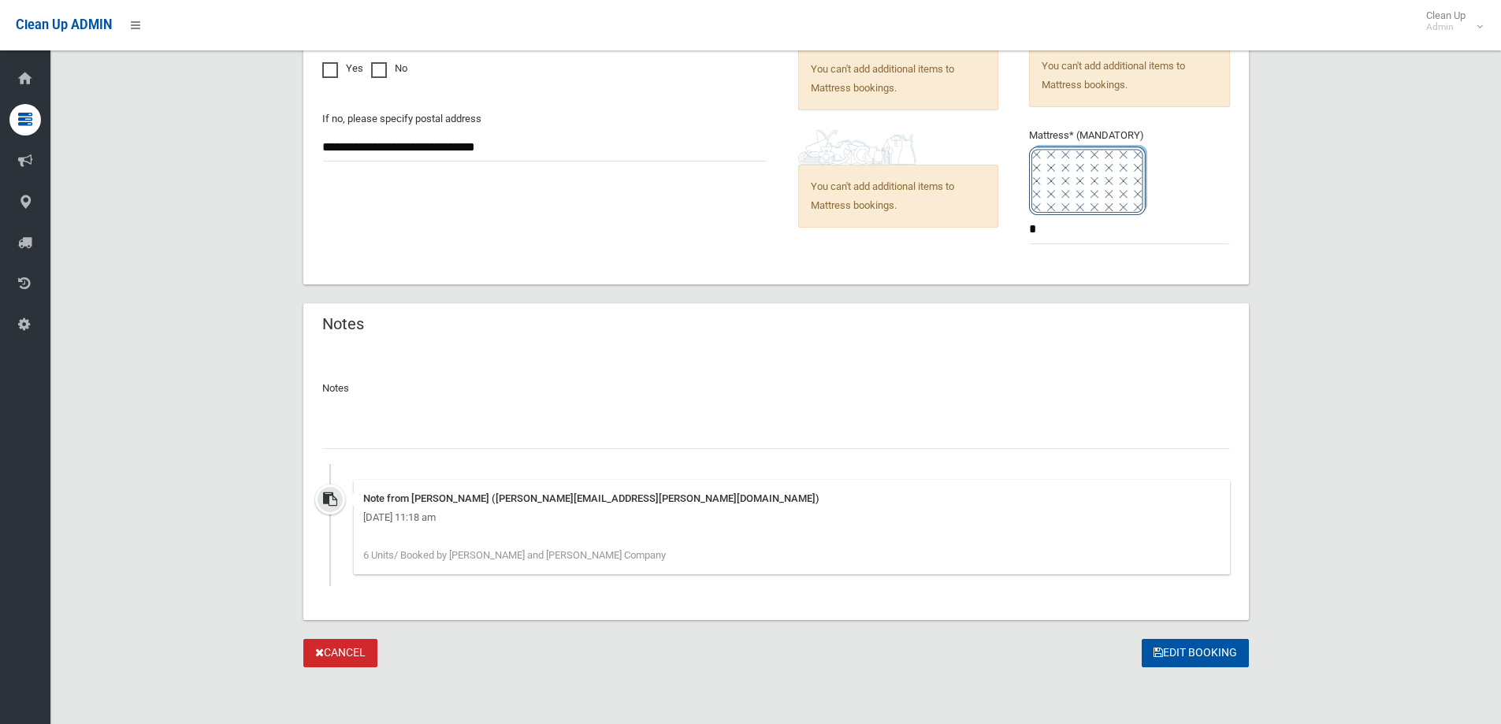
click at [571, 433] on input "text" at bounding box center [776, 434] width 908 height 29
type input "*"
type input "**********"
drag, startPoint x: 1049, startPoint y: 235, endPoint x: 951, endPoint y: 236, distance: 98.5
click at [987, 230] on div "Items to be Collected * You can't add additional items to Mattress bookings. *" at bounding box center [1007, 59] width 463 height 413
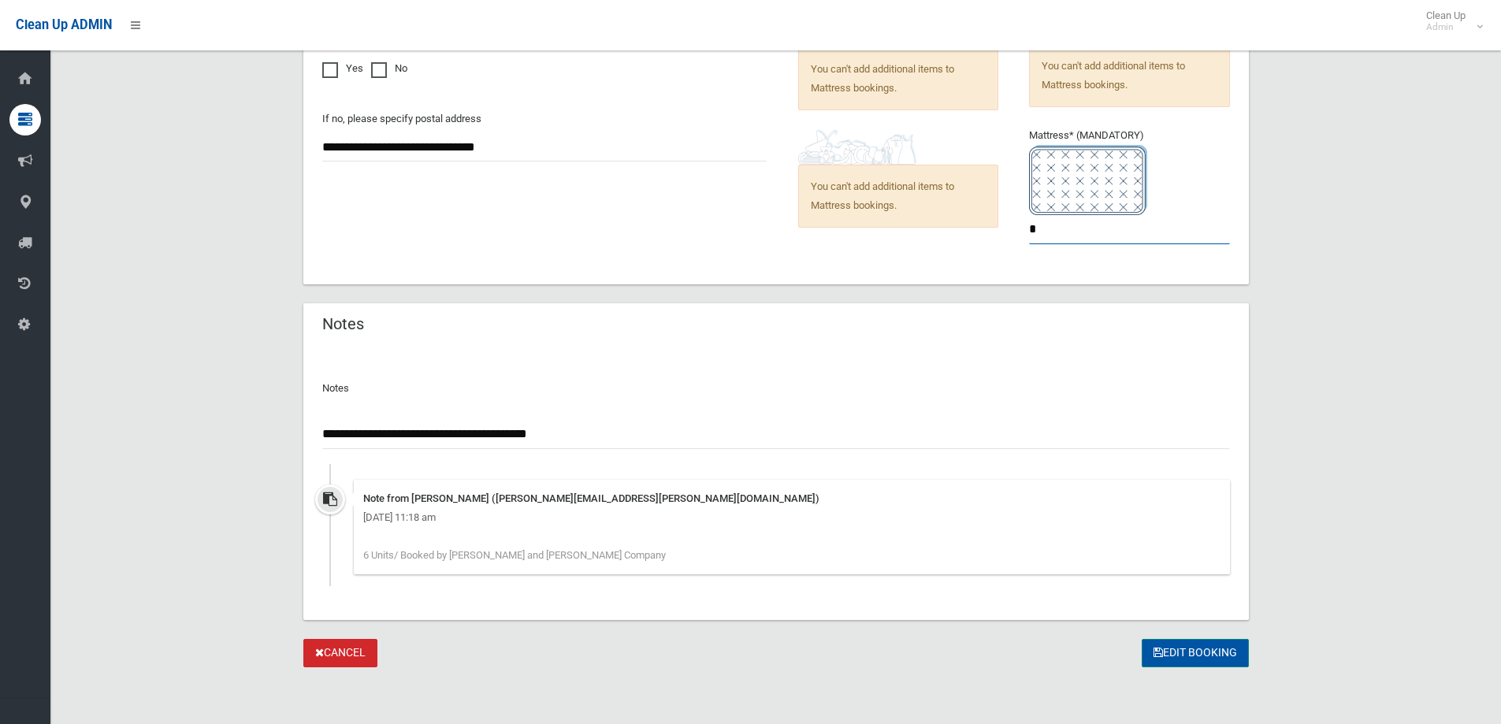
type input "*"
click at [1178, 645] on button "Edit Booking" at bounding box center [1195, 653] width 107 height 29
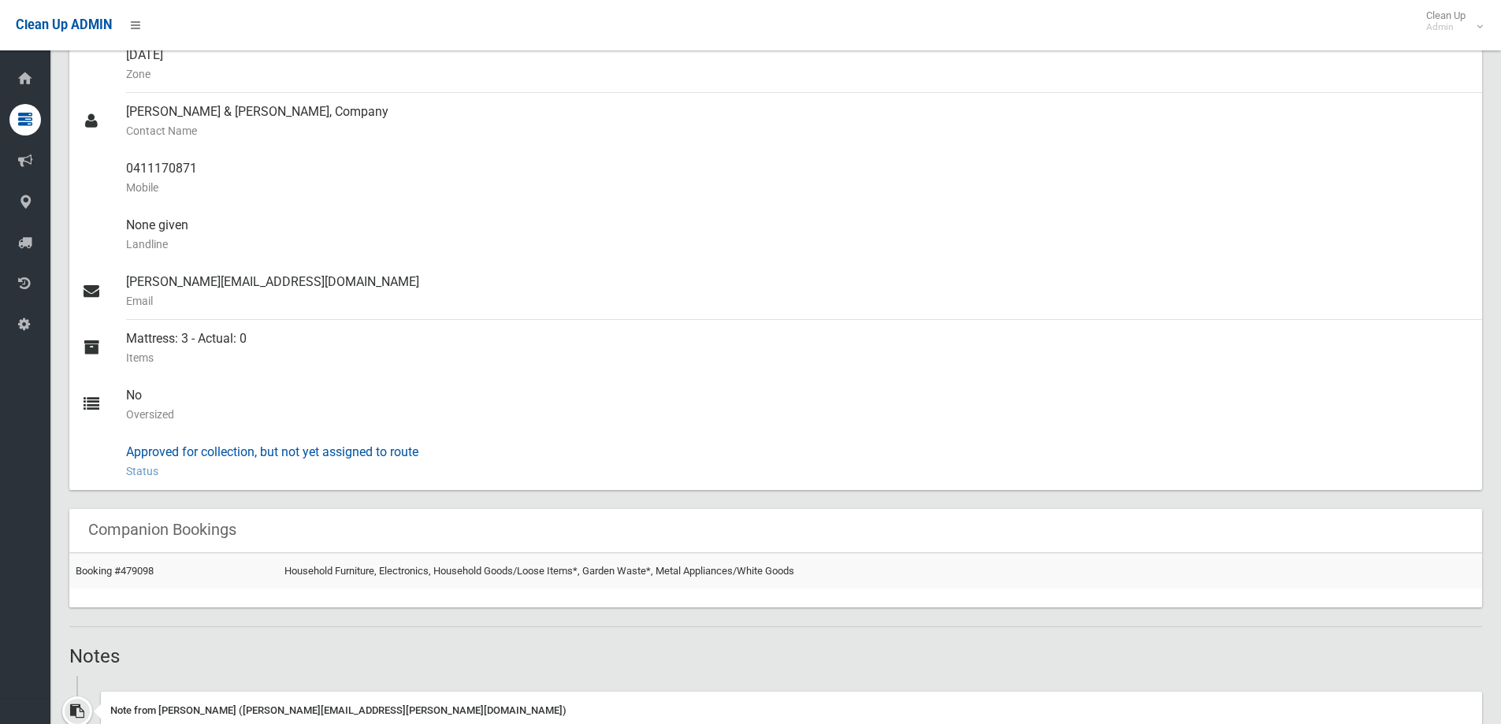
scroll to position [473, 0]
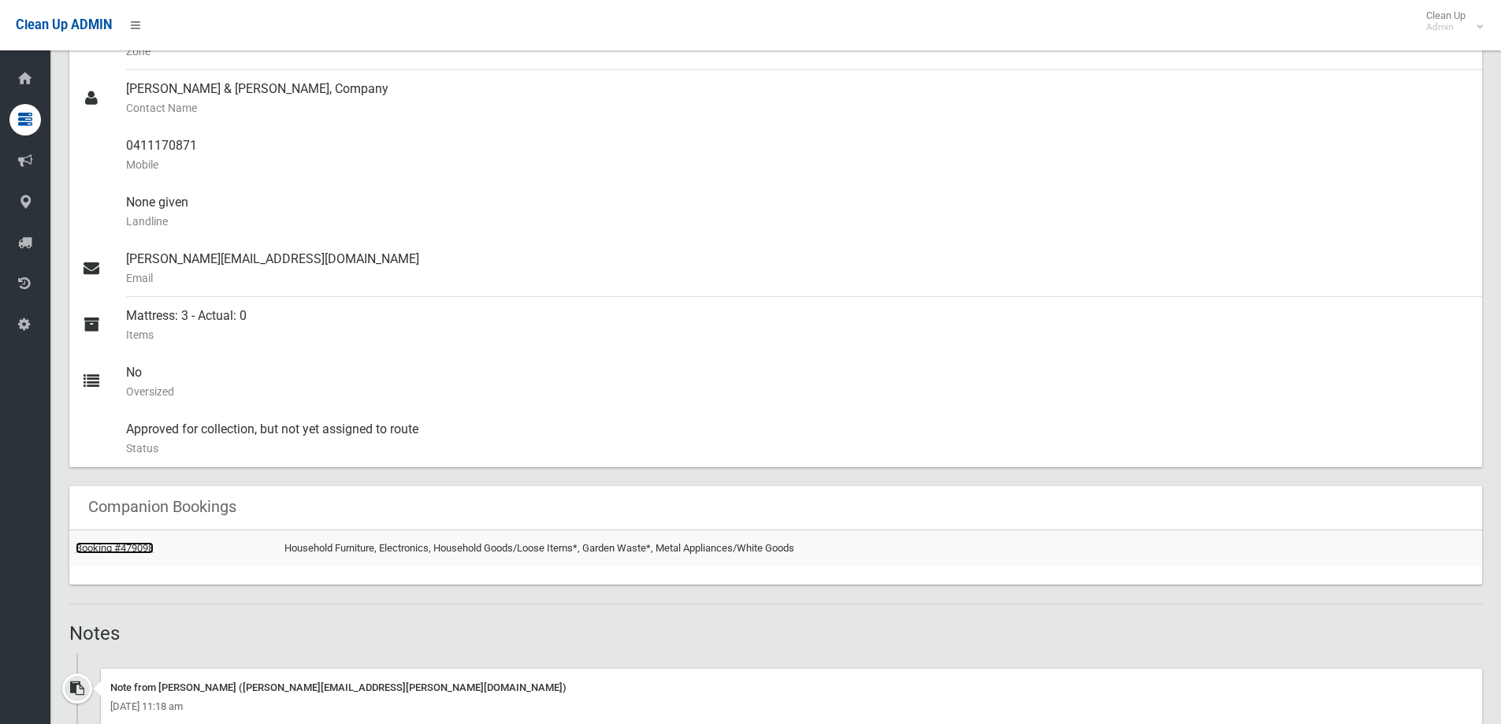
click at [116, 546] on link "Booking #479098" at bounding box center [115, 548] width 78 height 12
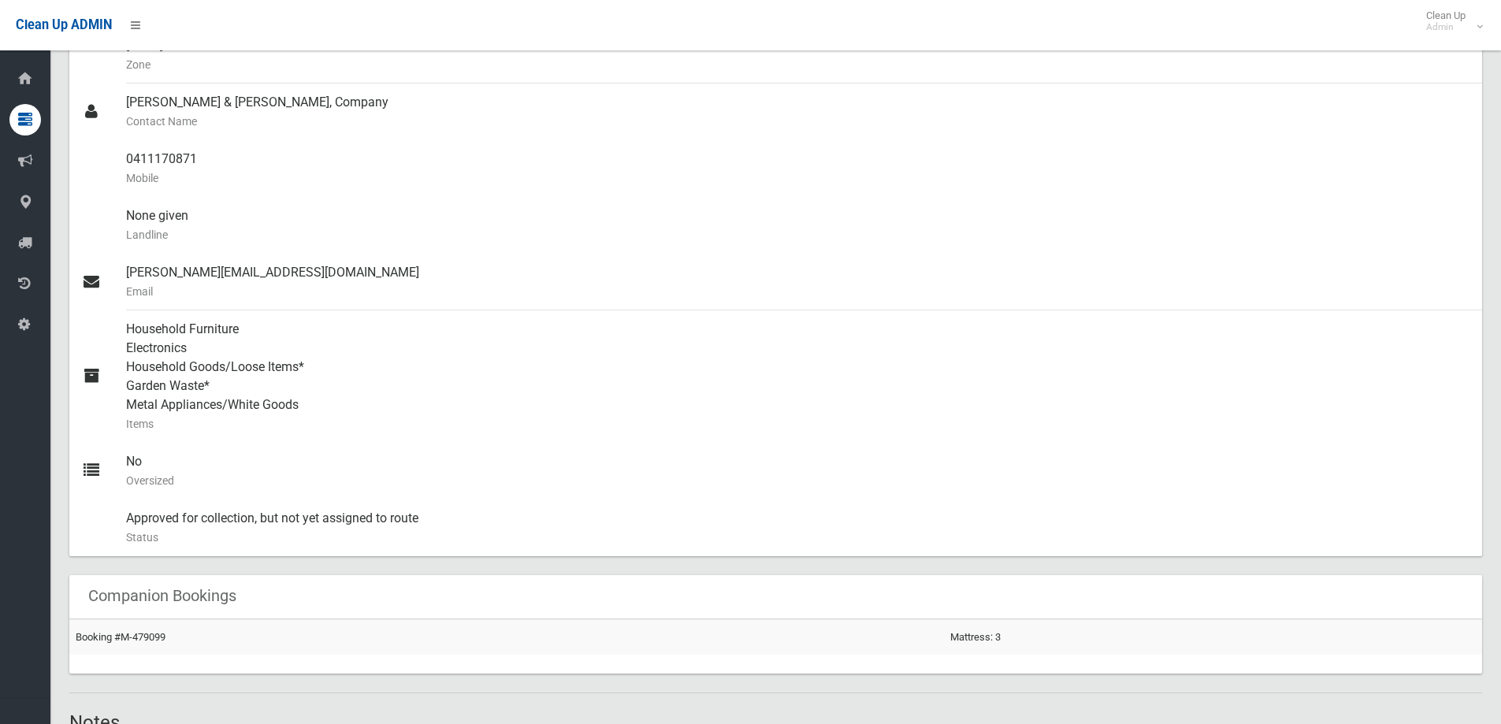
scroll to position [473, 0]
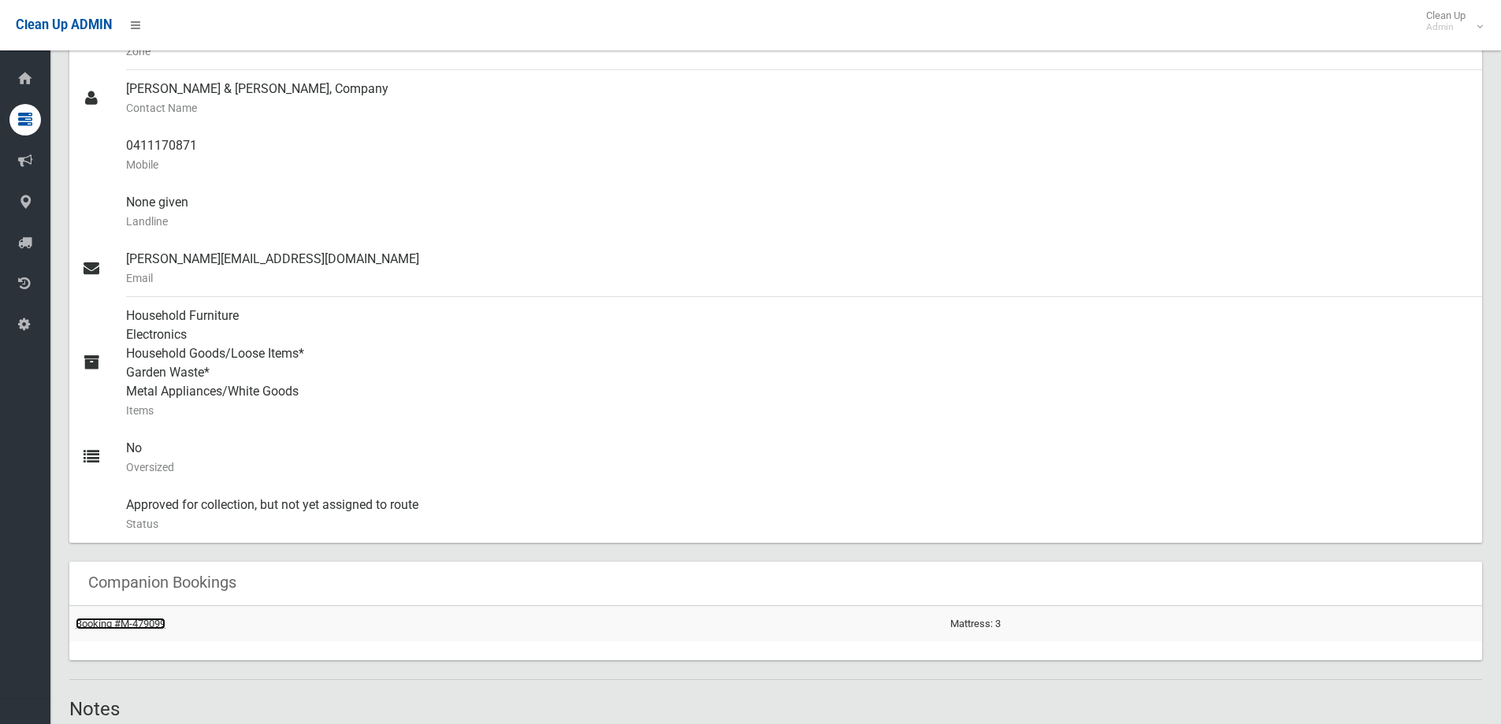
click at [150, 621] on link "Booking #M-479099" at bounding box center [121, 624] width 90 height 12
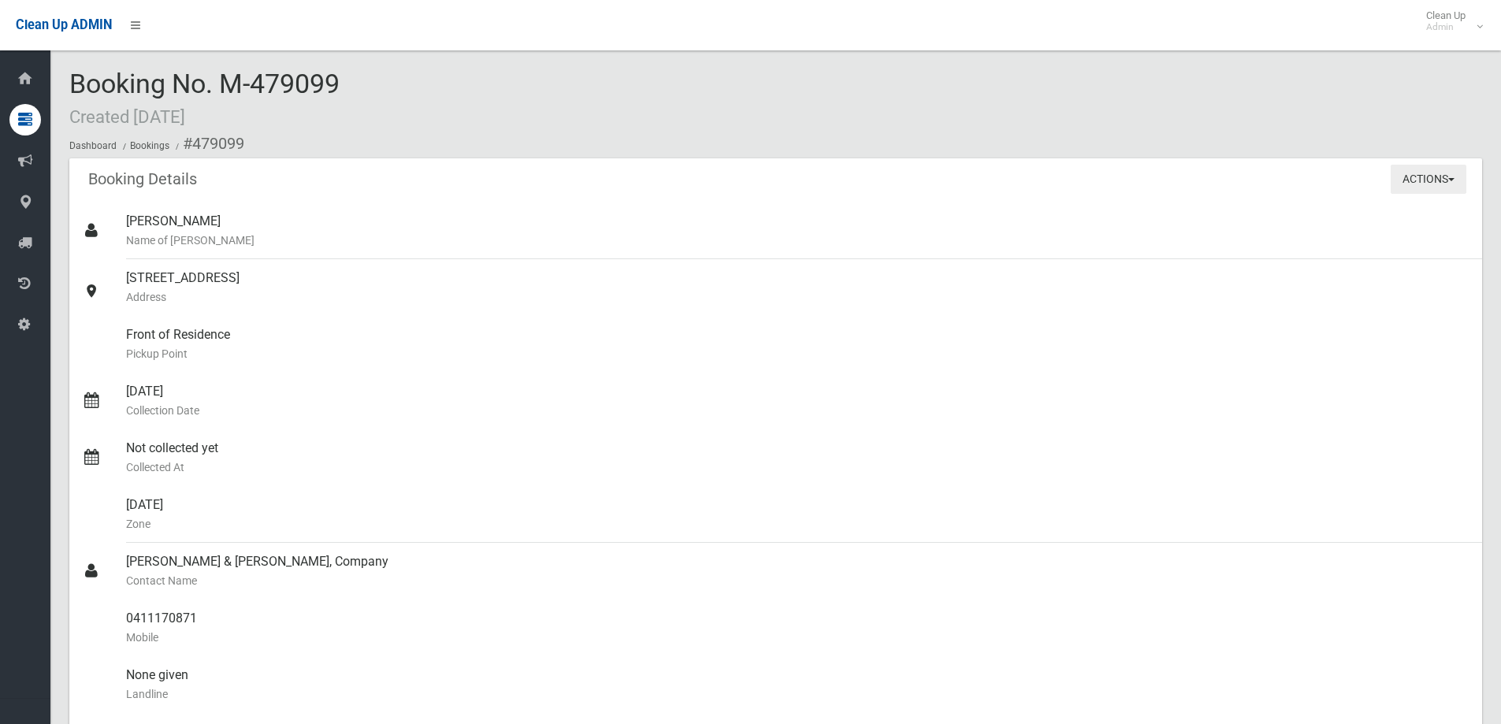
drag, startPoint x: 1430, startPoint y: 183, endPoint x: 1408, endPoint y: 205, distance: 31.2
click at [1429, 183] on button "Actions" at bounding box center [1429, 179] width 76 height 29
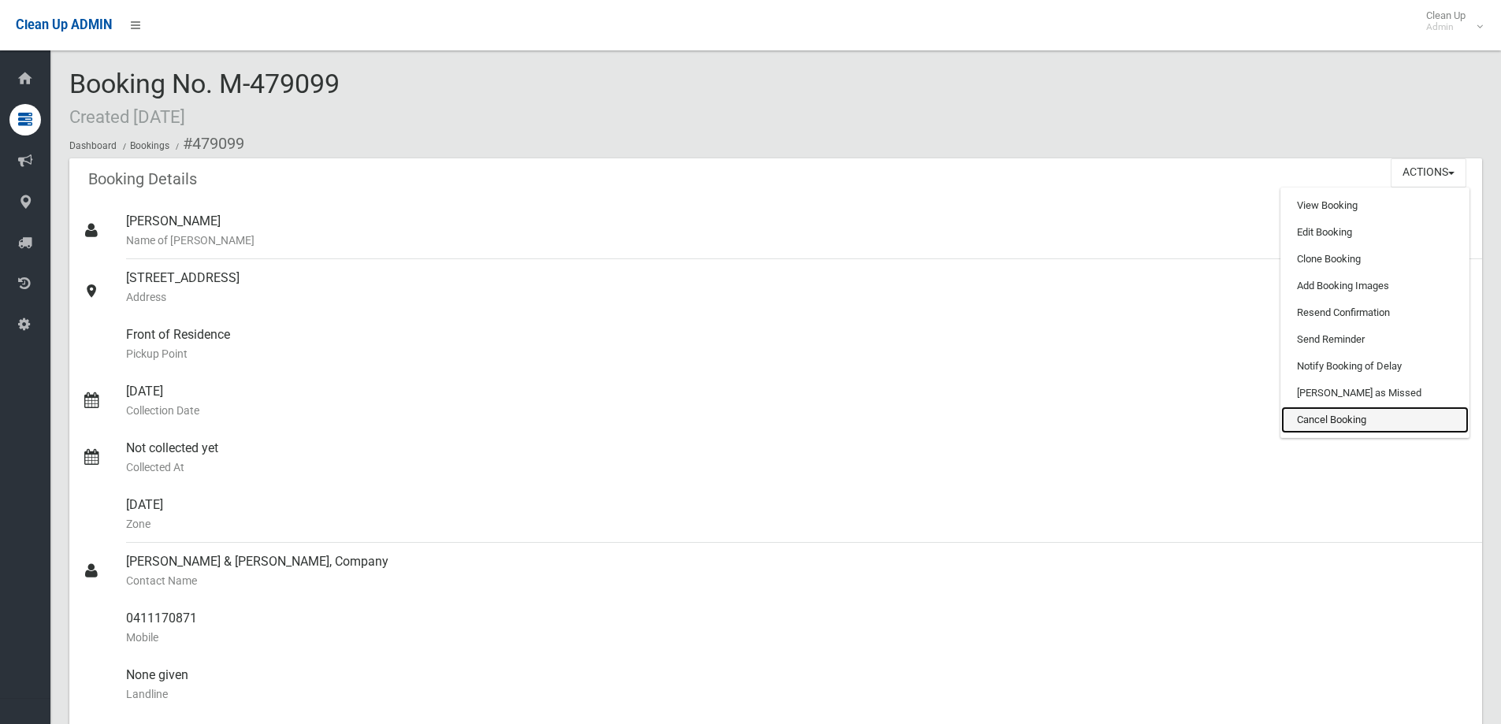
click at [1336, 422] on link "Cancel Booking" at bounding box center [1375, 420] width 188 height 27
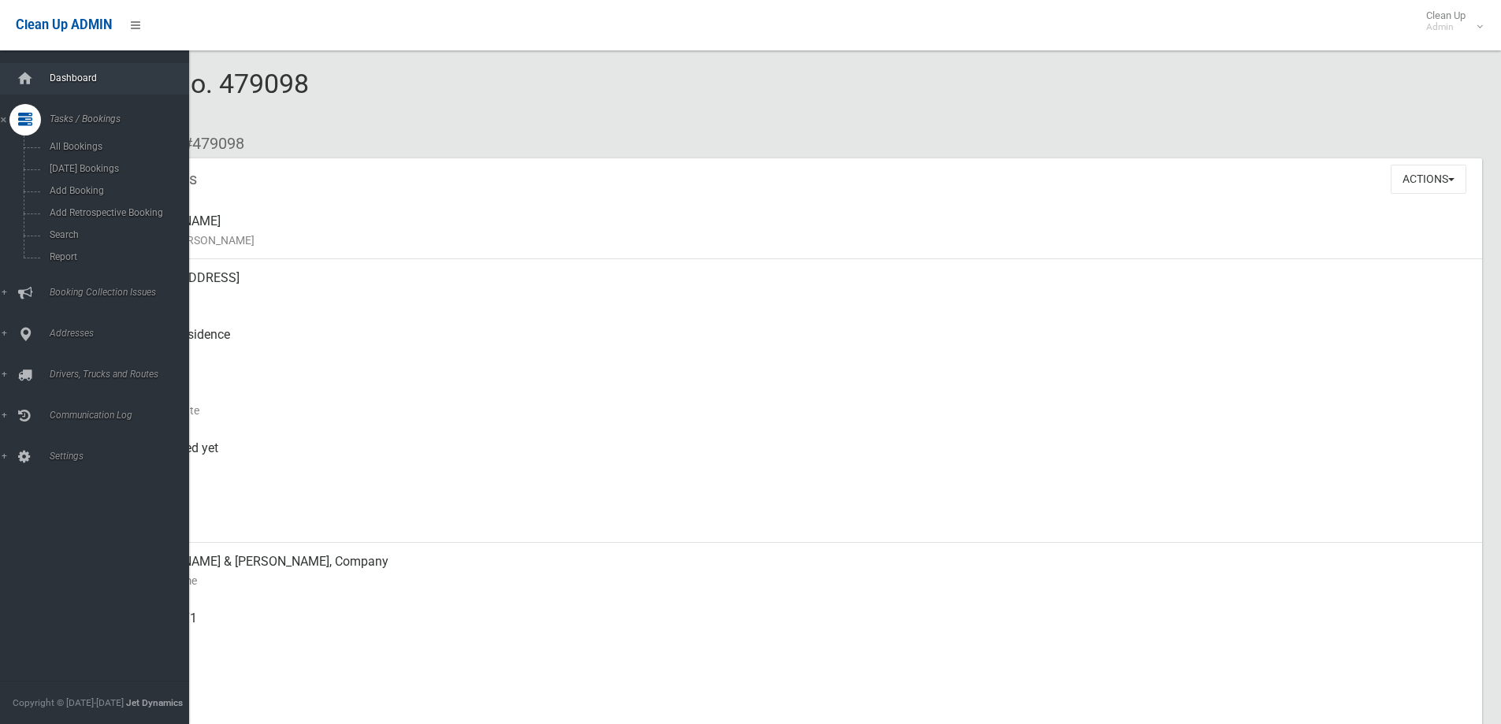
click at [38, 89] on link "Dashboard" at bounding box center [100, 79] width 201 height 32
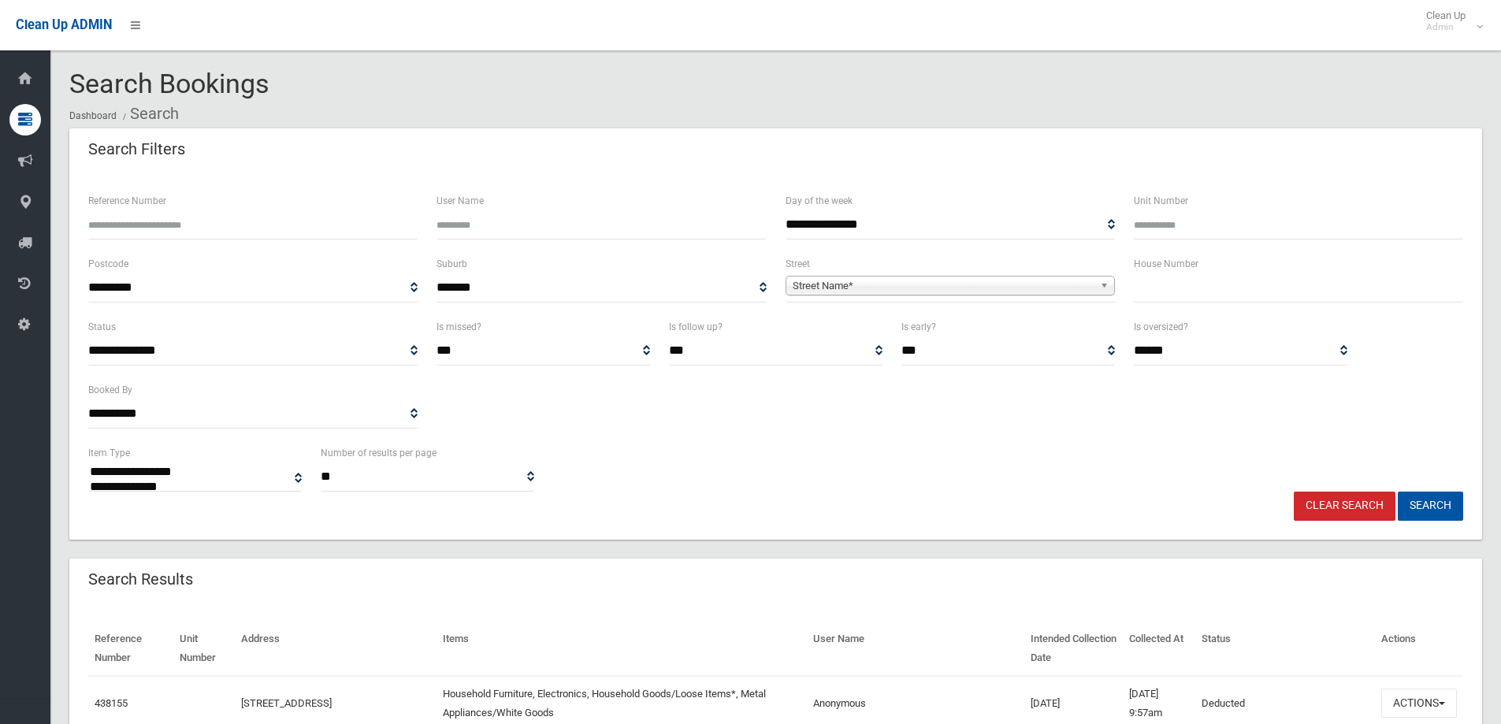
select select
click at [1264, 298] on input "text" at bounding box center [1298, 287] width 329 height 29
click at [1151, 291] on input "text" at bounding box center [1298, 287] width 329 height 29
type input "***"
click at [1008, 278] on span "Street Name*" at bounding box center [943, 286] width 301 height 19
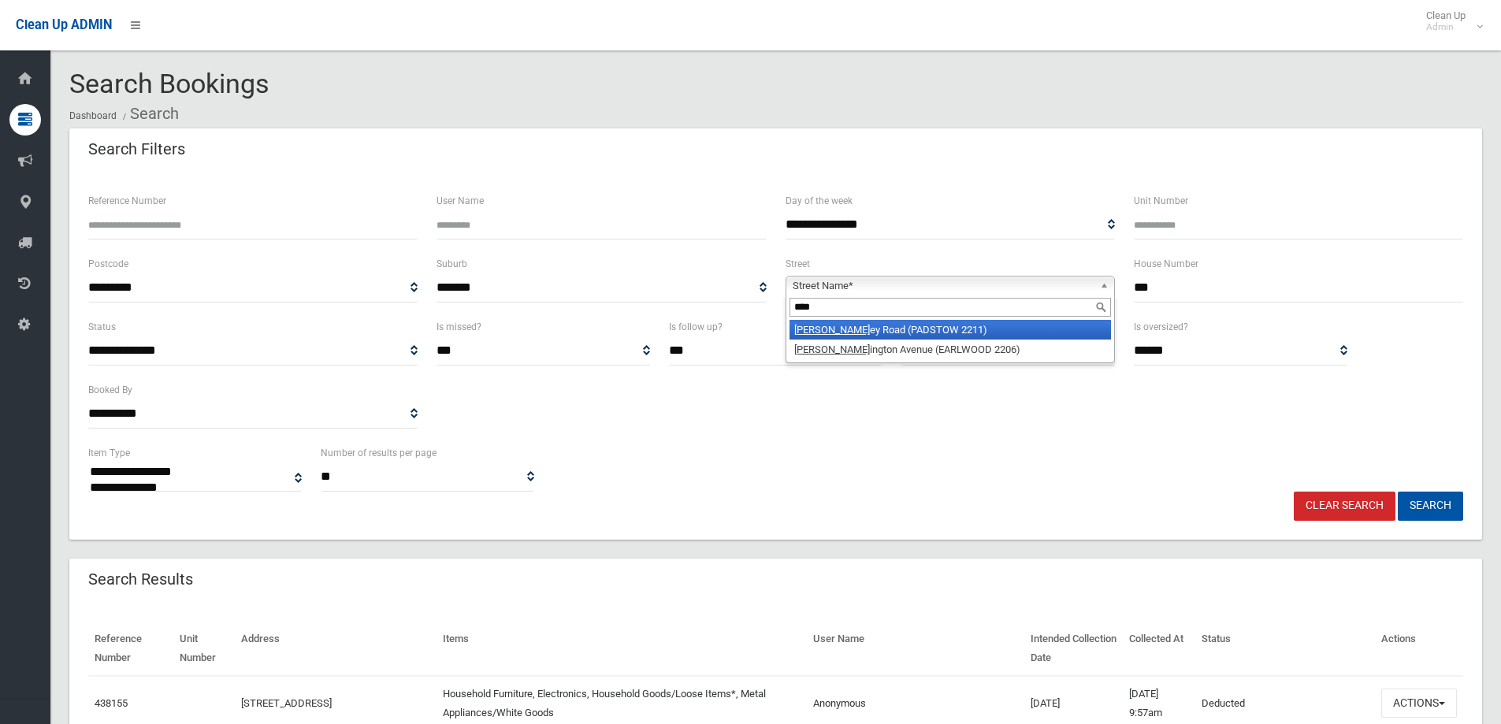
type input "****"
click at [865, 329] on li "Burl ey Road (PADSTOW 2211)" at bounding box center [949, 330] width 321 height 20
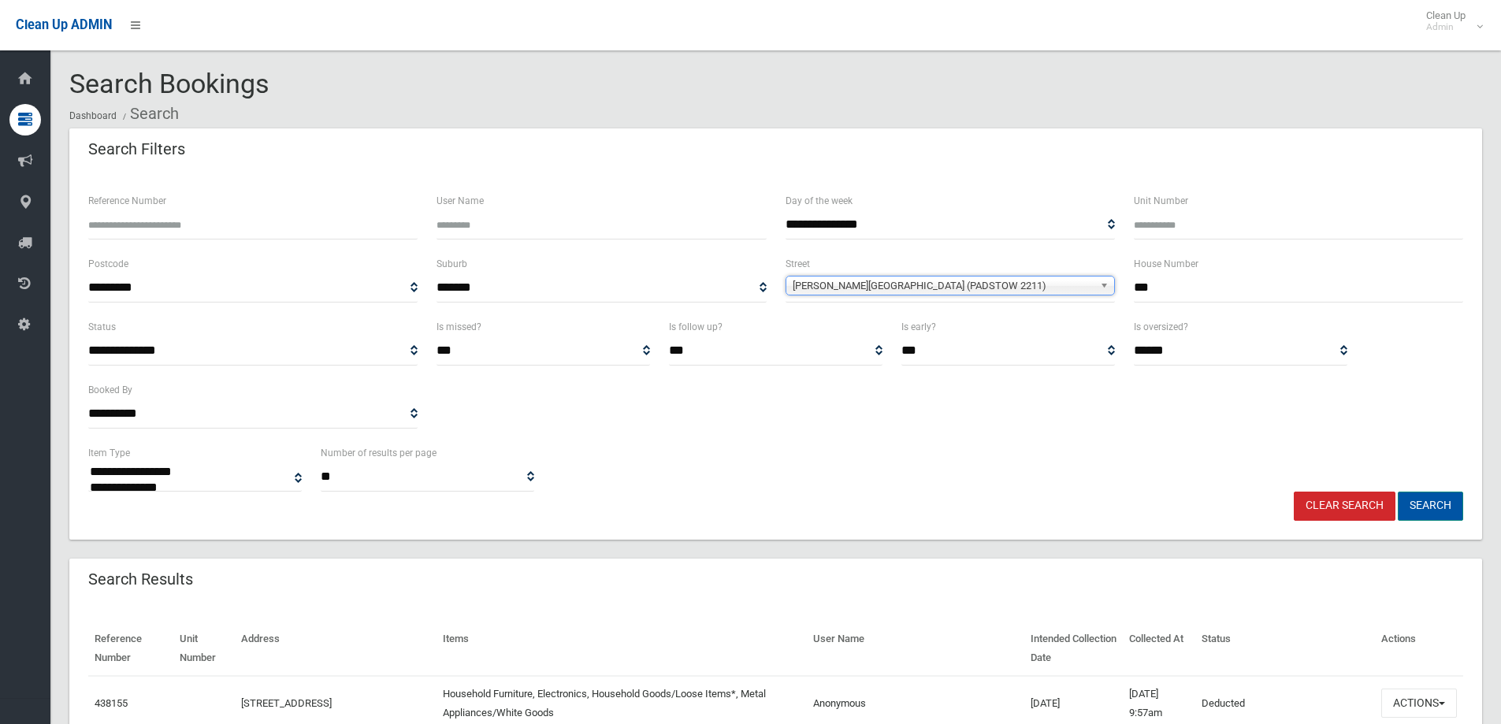
click at [1410, 507] on button "Search" at bounding box center [1430, 506] width 65 height 29
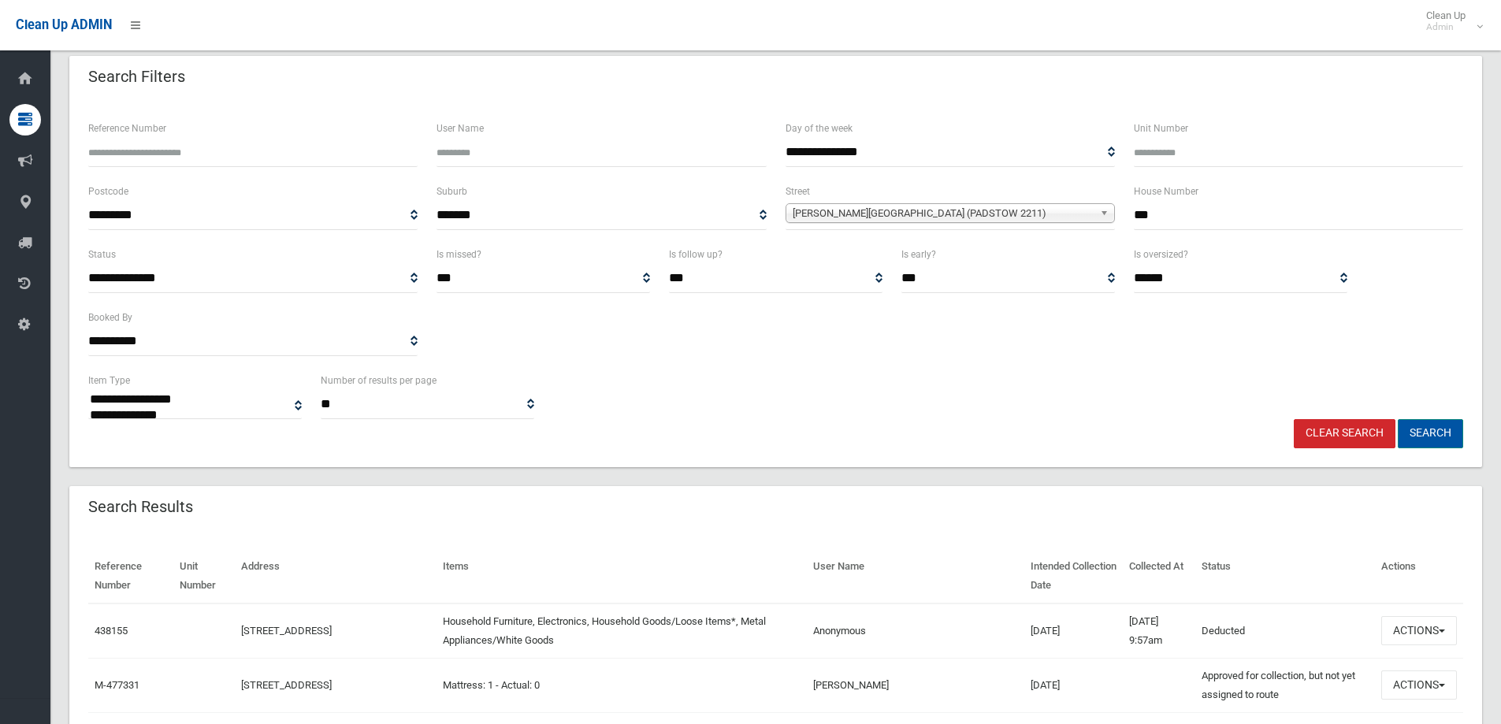
scroll to position [236, 0]
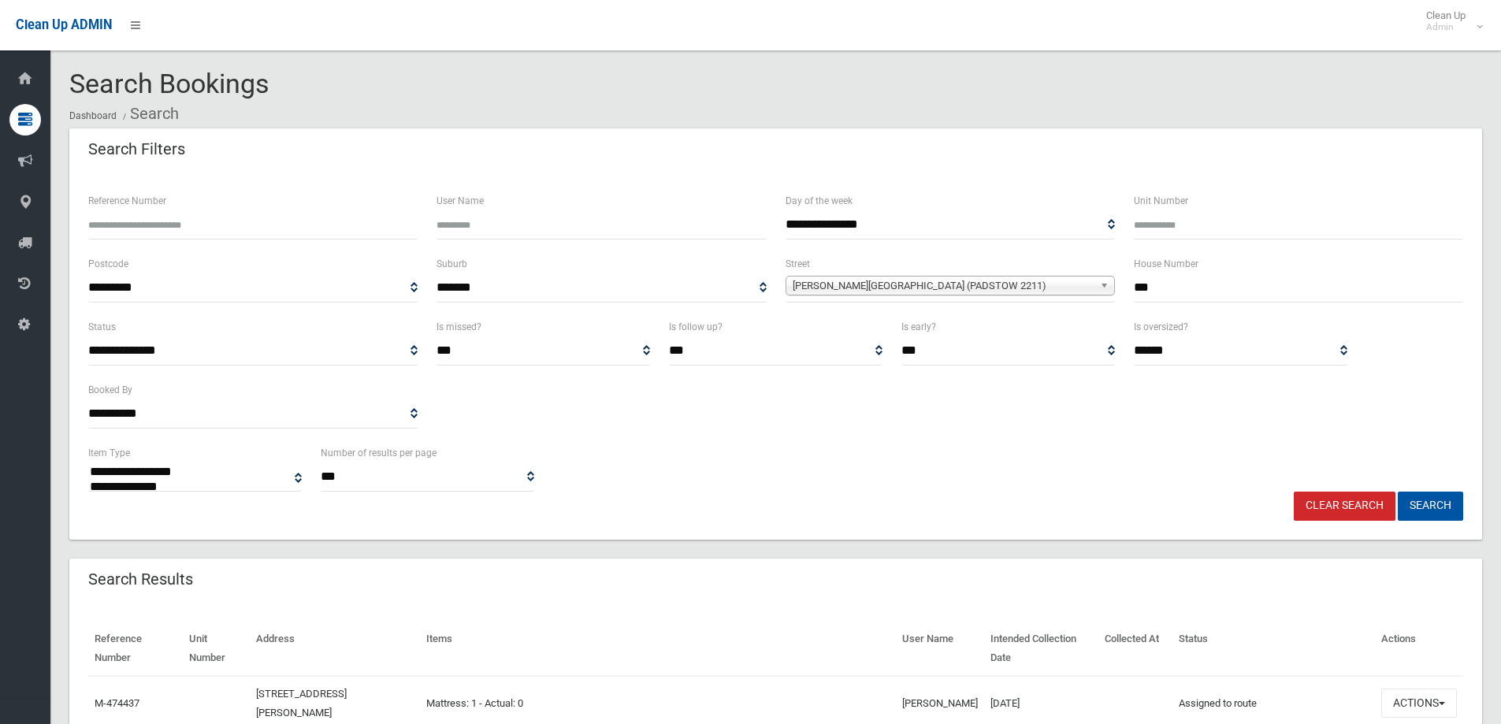
select select
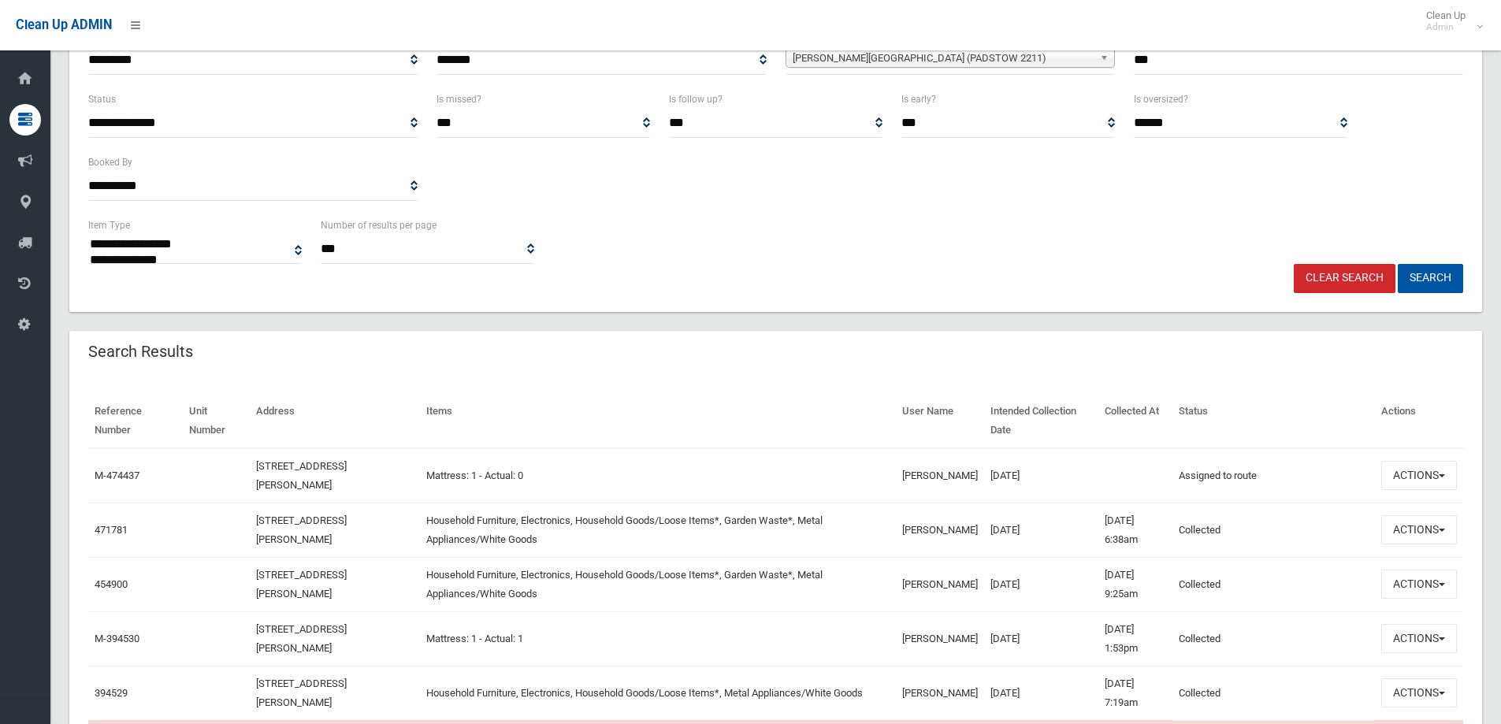
scroll to position [236, 0]
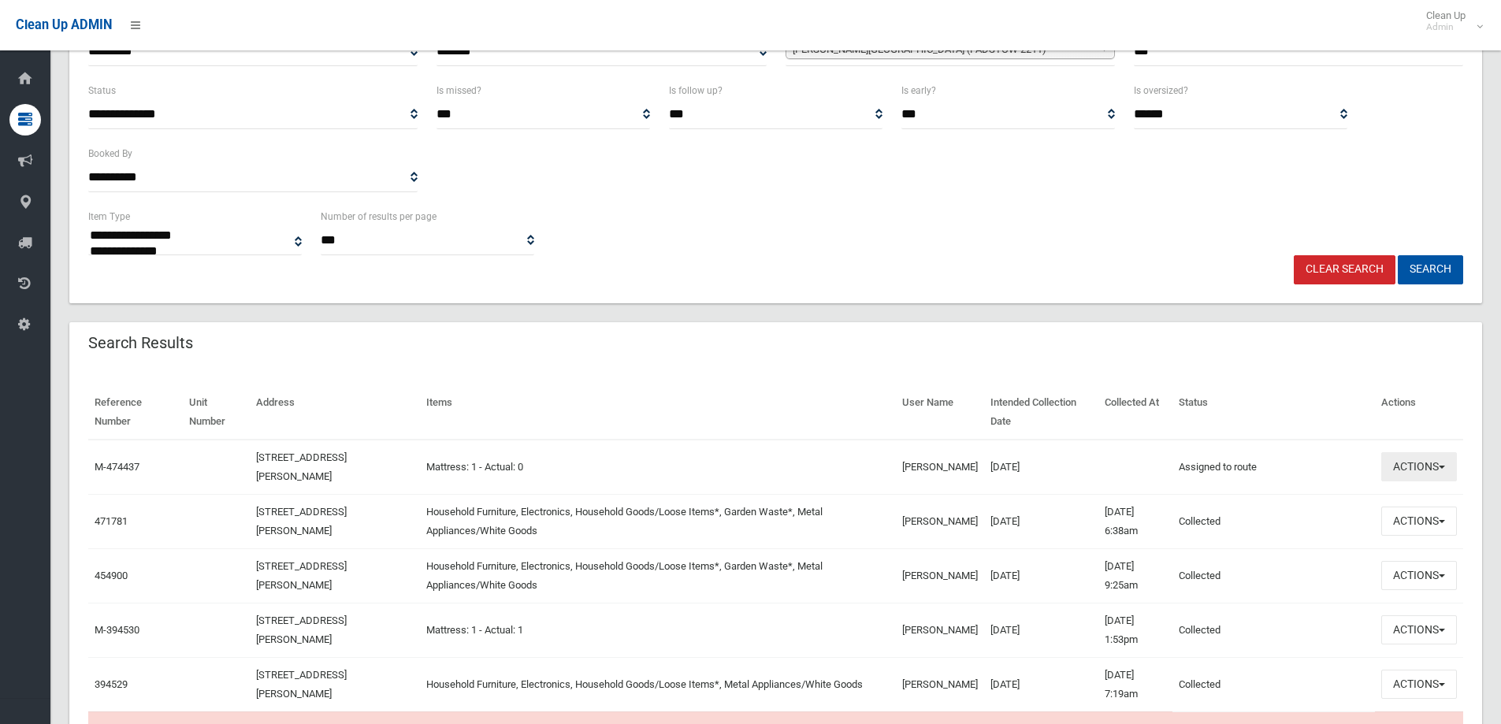
click at [1409, 477] on button "Actions" at bounding box center [1419, 466] width 76 height 29
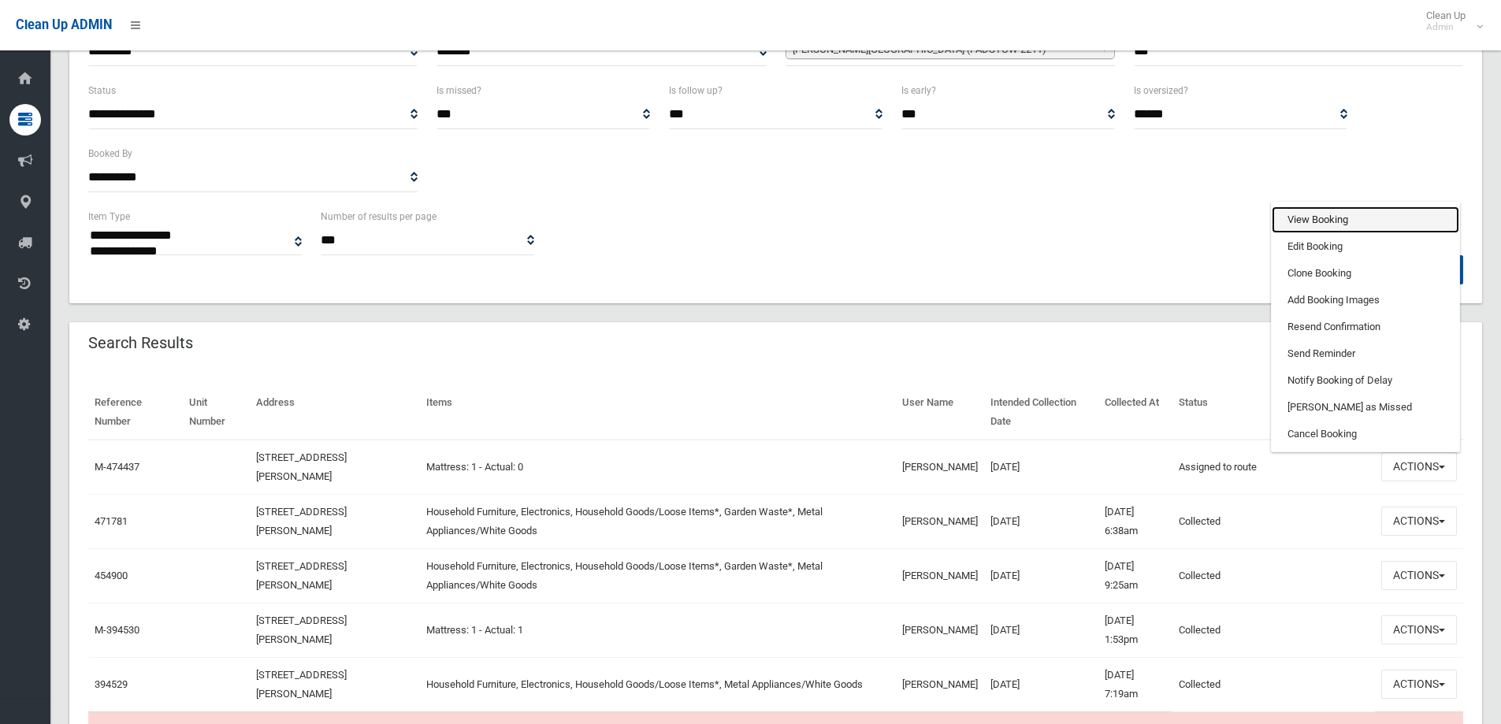
click at [1287, 221] on link "View Booking" at bounding box center [1366, 219] width 188 height 27
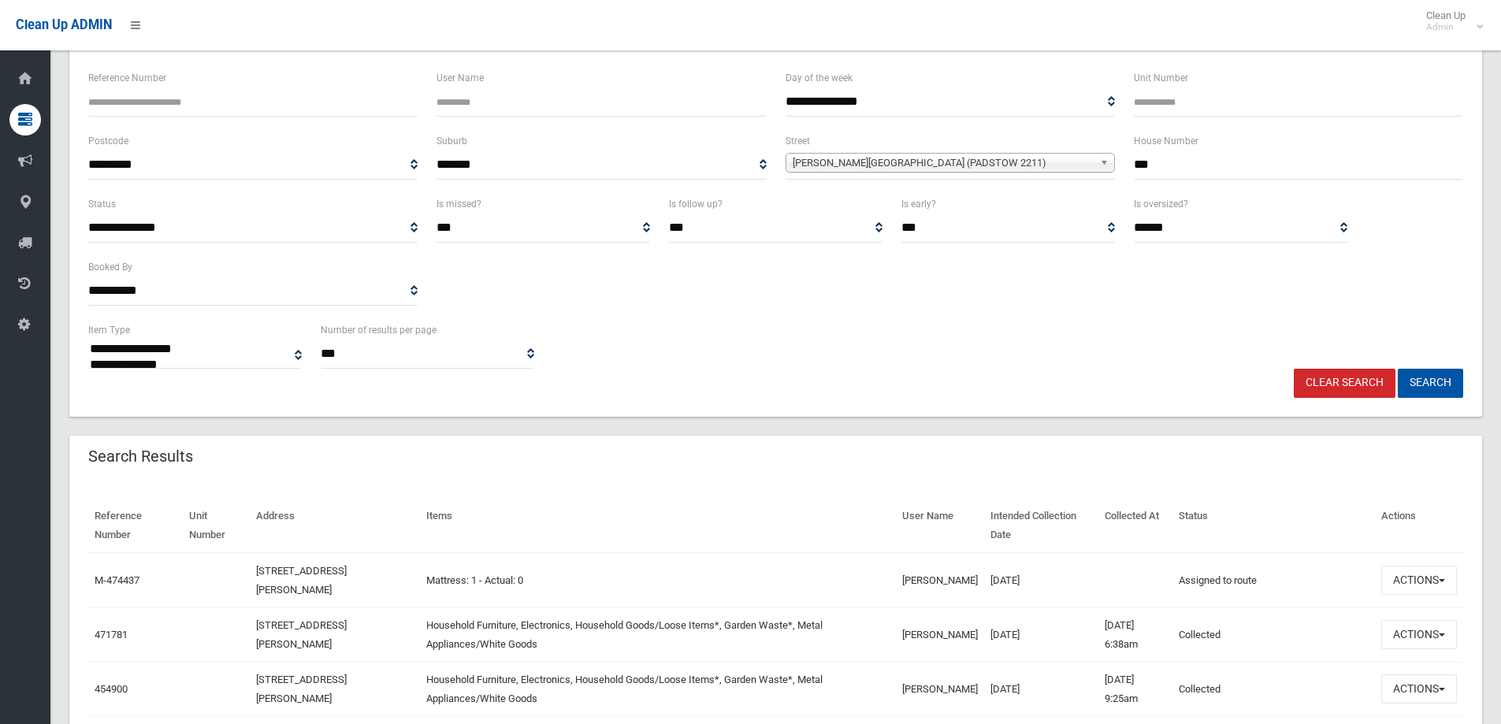
scroll to position [0, 0]
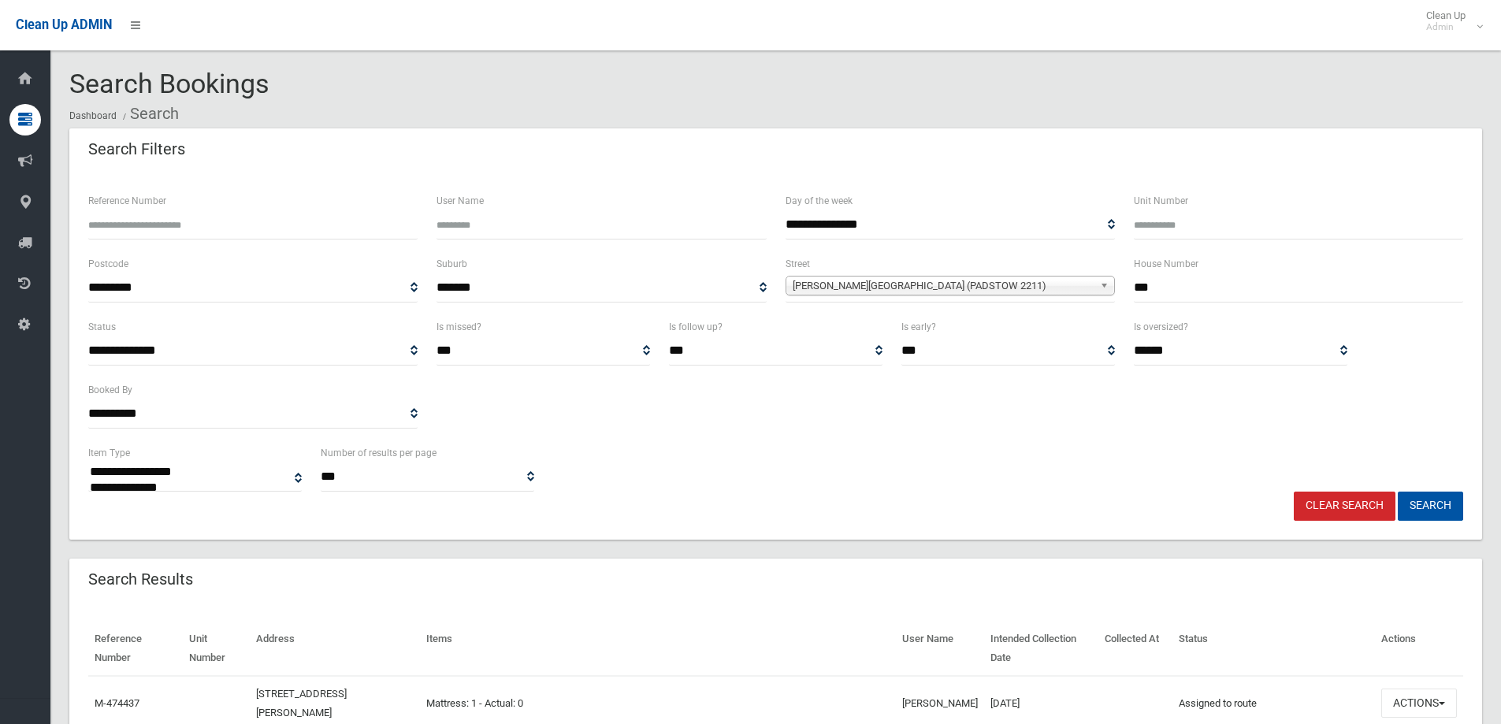
click at [1368, 508] on link "Clear Search" at bounding box center [1345, 506] width 102 height 29
click at [1337, 511] on link "Clear Search" at bounding box center [1345, 506] width 102 height 29
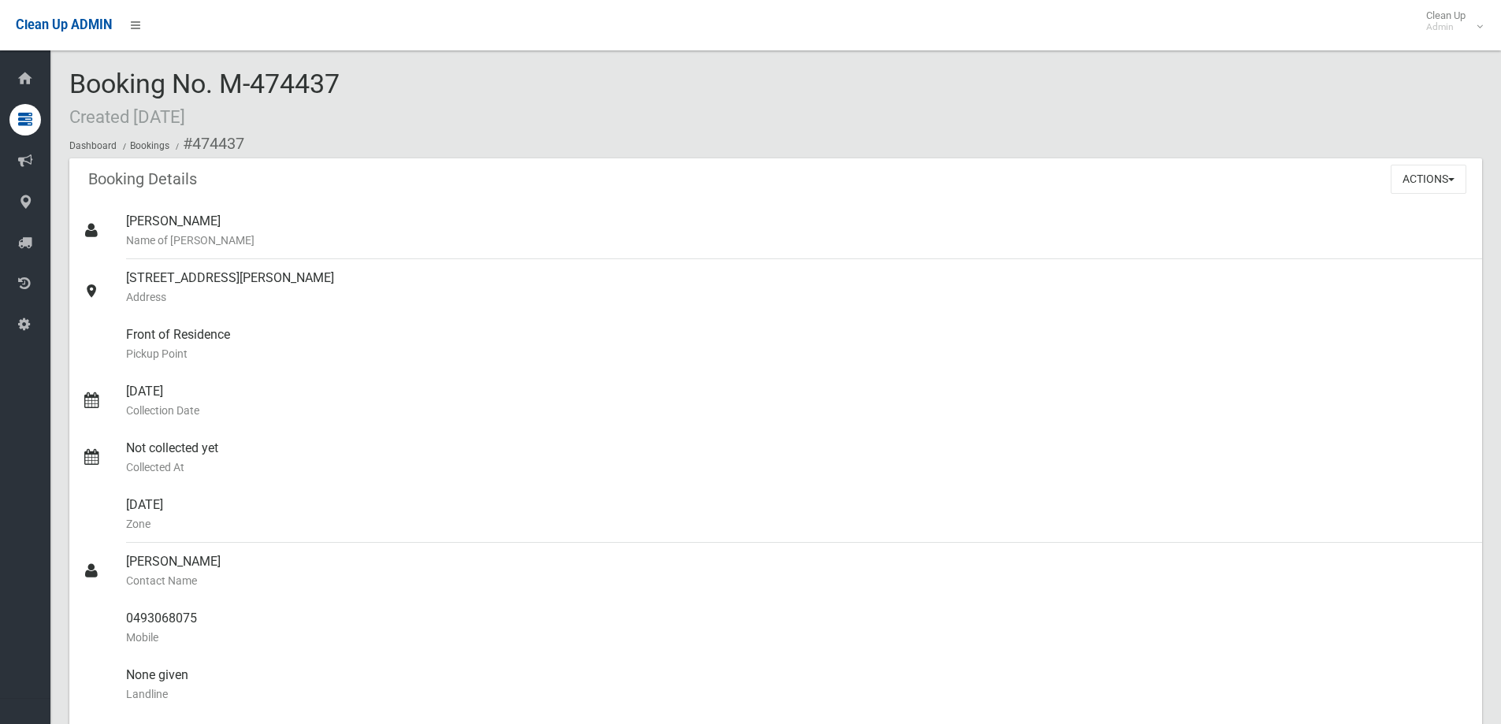
drag, startPoint x: 258, startPoint y: 91, endPoint x: 349, endPoint y: 88, distance: 91.4
click at [349, 88] on div "Booking No. M-474437 Created [DATE] Dashboard Bookings #474437" at bounding box center [775, 113] width 1413 height 89
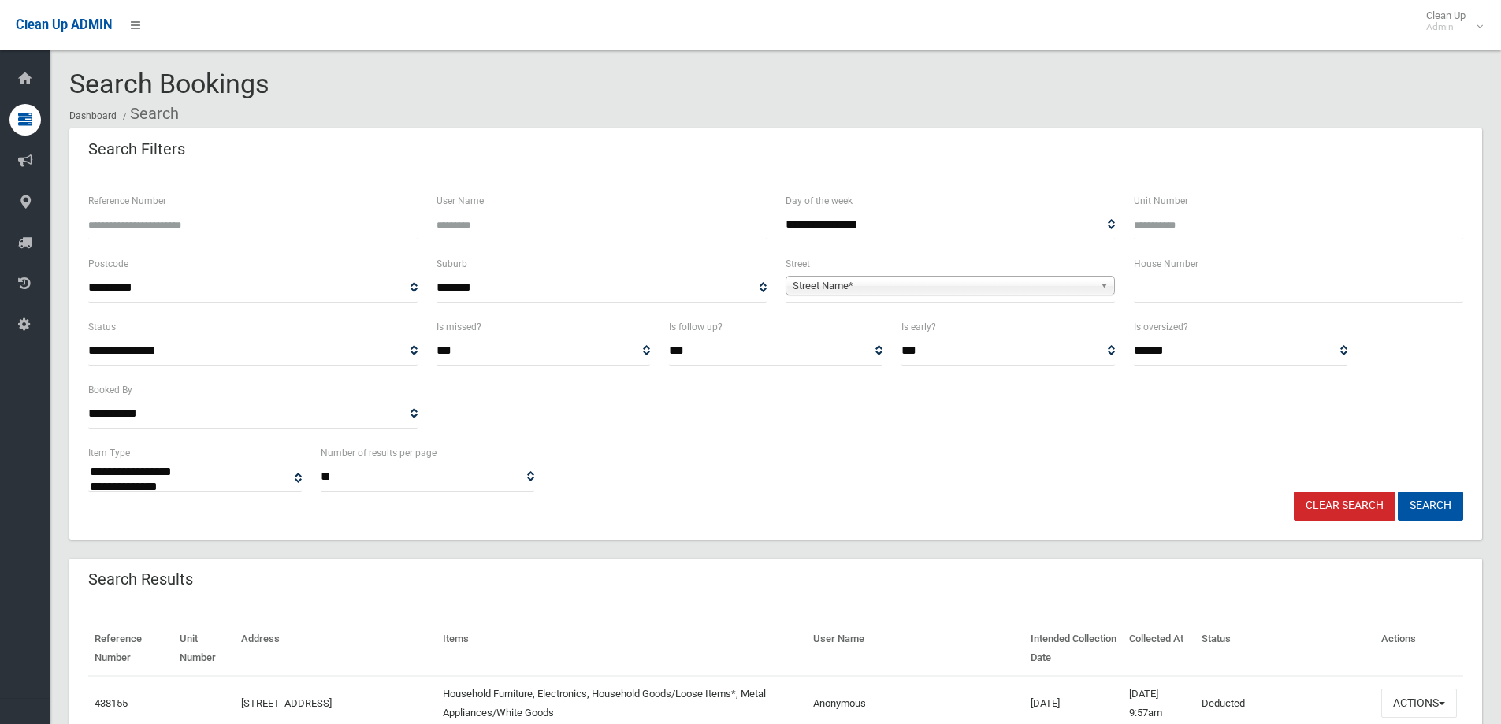
select select
